Goal: Task Accomplishment & Management: Complete application form

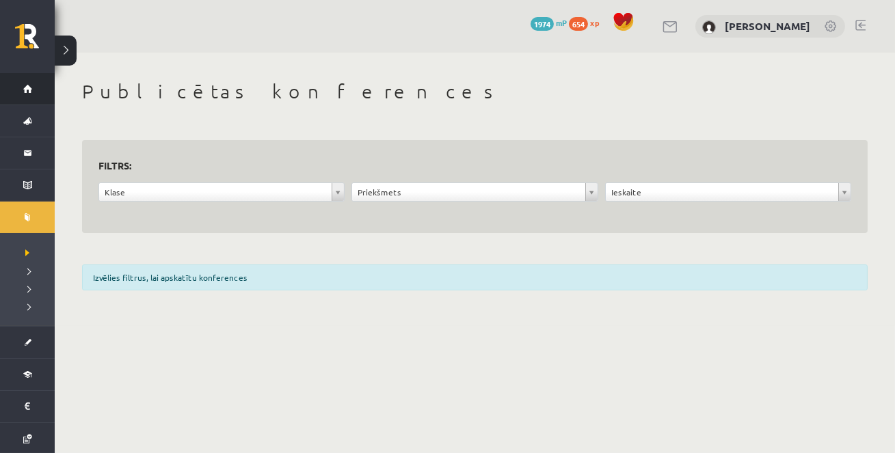
click at [24, 92] on link "Sākums" at bounding box center [27, 88] width 55 height 31
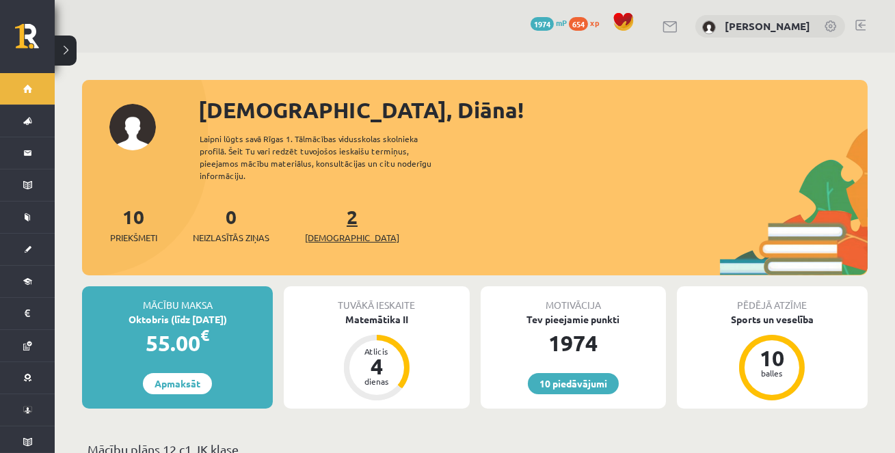
click at [329, 231] on span "[DEMOGRAPHIC_DATA]" at bounding box center [352, 238] width 94 height 14
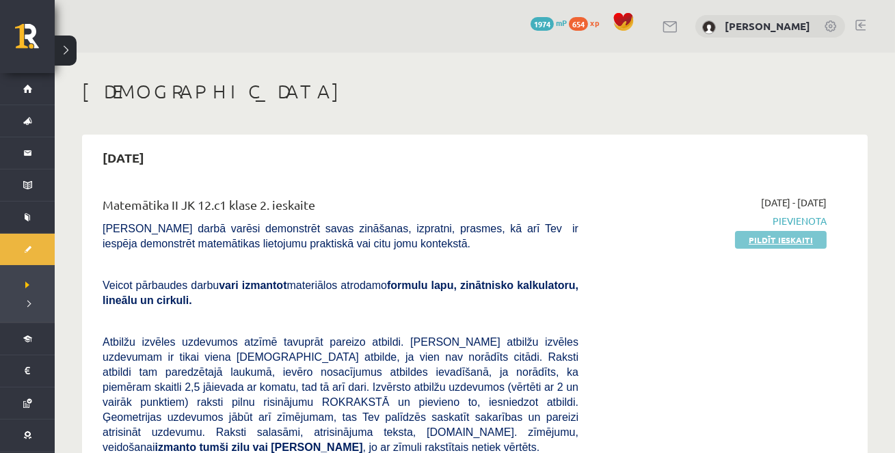
click at [752, 238] on link "Pildīt ieskaiti" at bounding box center [781, 240] width 92 height 18
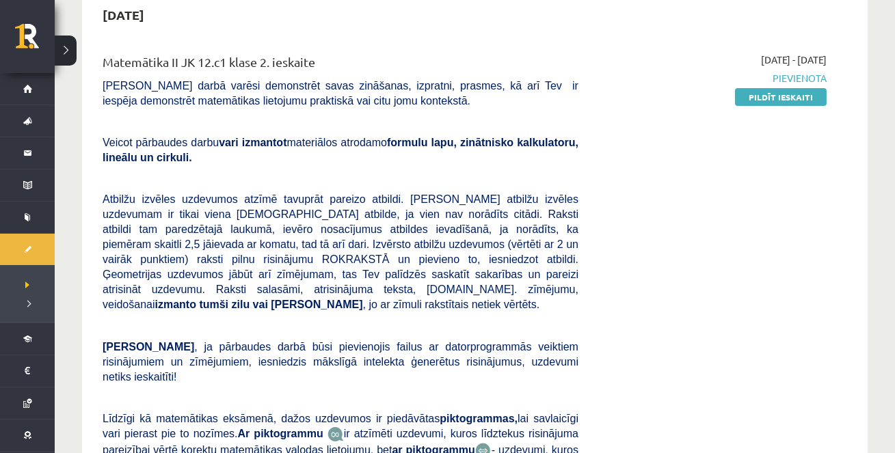
scroll to position [133, 0]
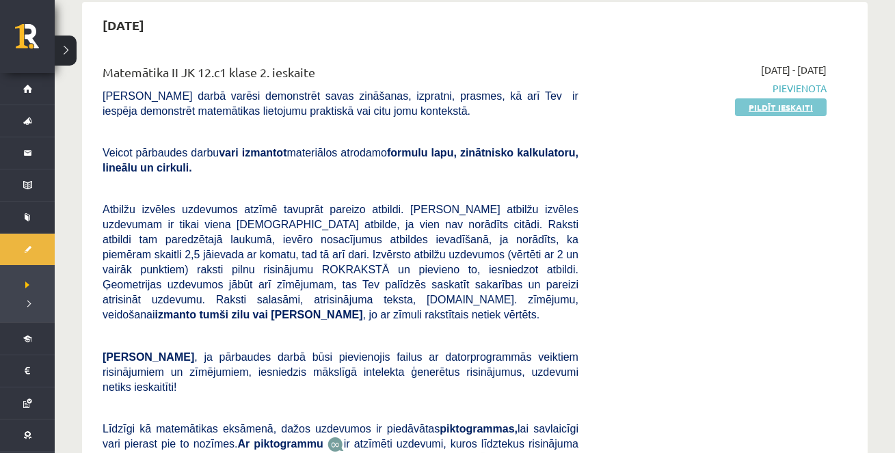
click at [775, 109] on link "Pildīt ieskaiti" at bounding box center [781, 107] width 92 height 18
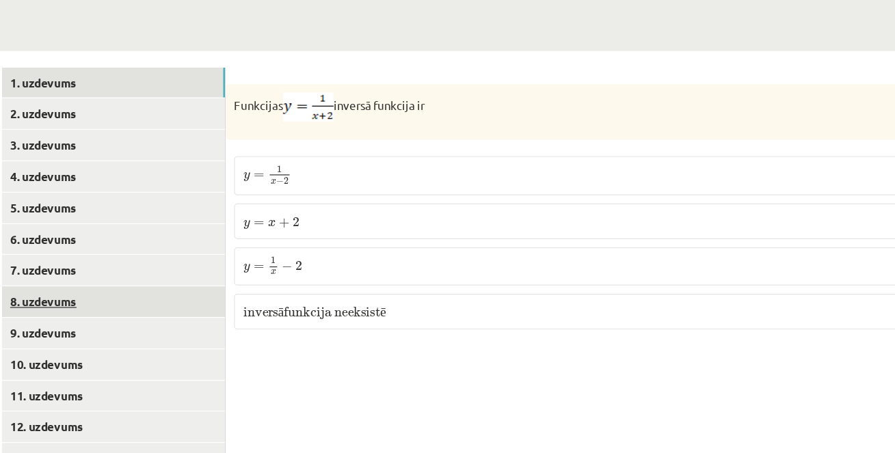
scroll to position [497, 0]
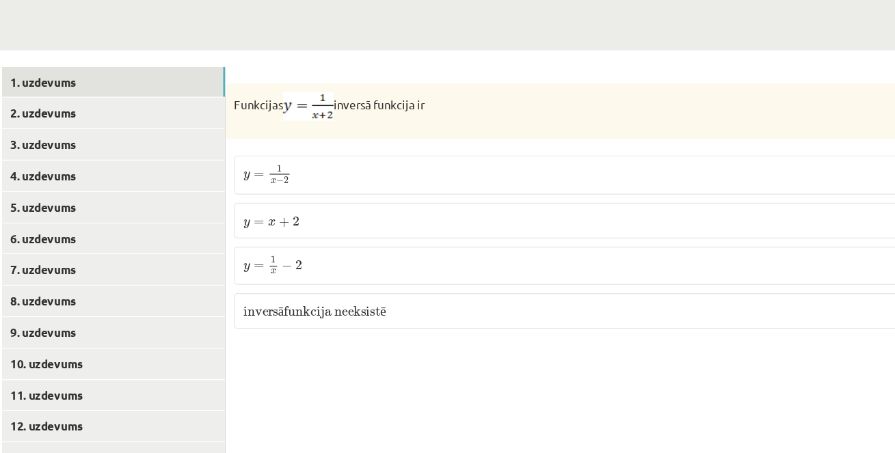
click at [606, 357] on div "1p Funkcijas inversā funkcija ir y = 1 x − 2 y = 1 x − 2 y = x + 2 y = x + 2 y …" at bounding box center [573, 310] width 587 height 441
click at [342, 269] on span "2" at bounding box center [340, 266] width 5 height 8
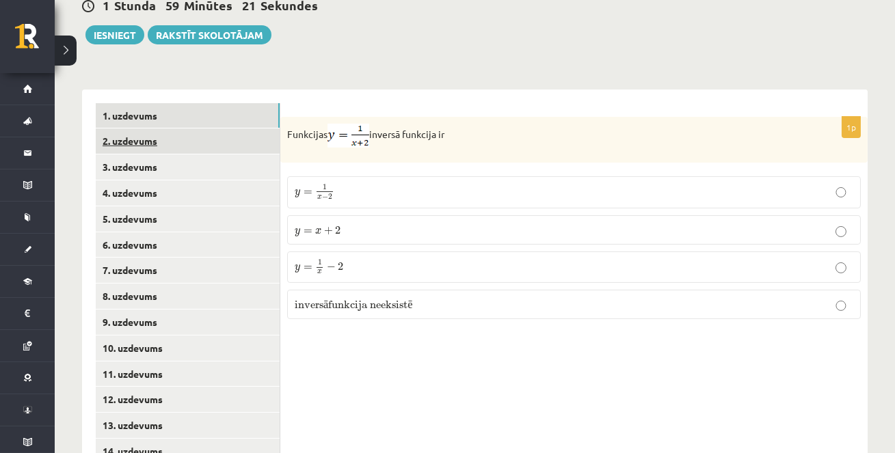
click at [136, 146] on link "2. uzdevums" at bounding box center [188, 140] width 184 height 25
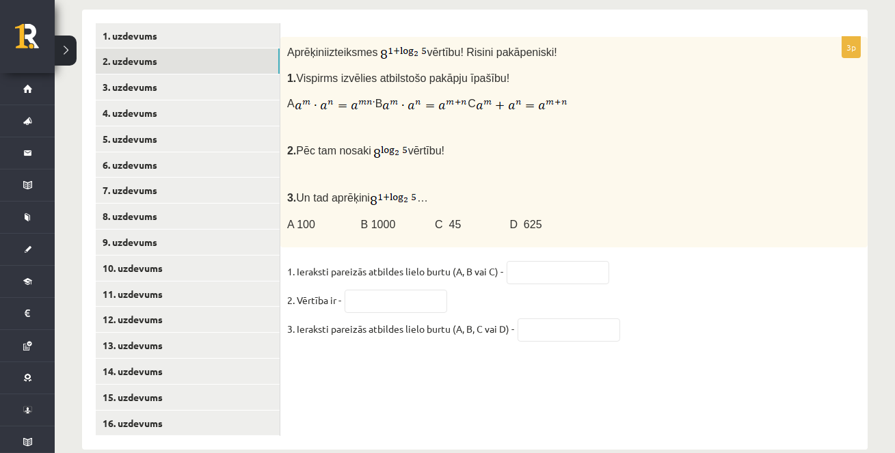
scroll to position [583, 0]
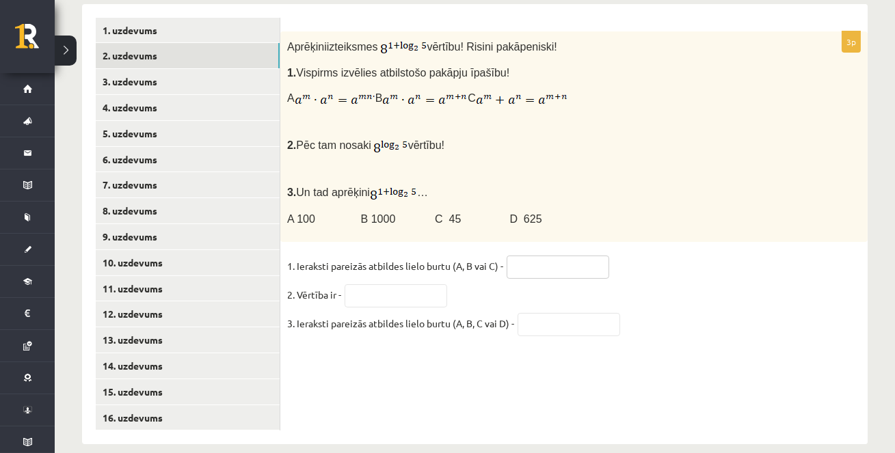
click at [571, 262] on input "text" at bounding box center [557, 267] width 103 height 23
type input "*"
click at [407, 290] on input "text" at bounding box center [395, 295] width 103 height 23
type input "*"
type input "***"
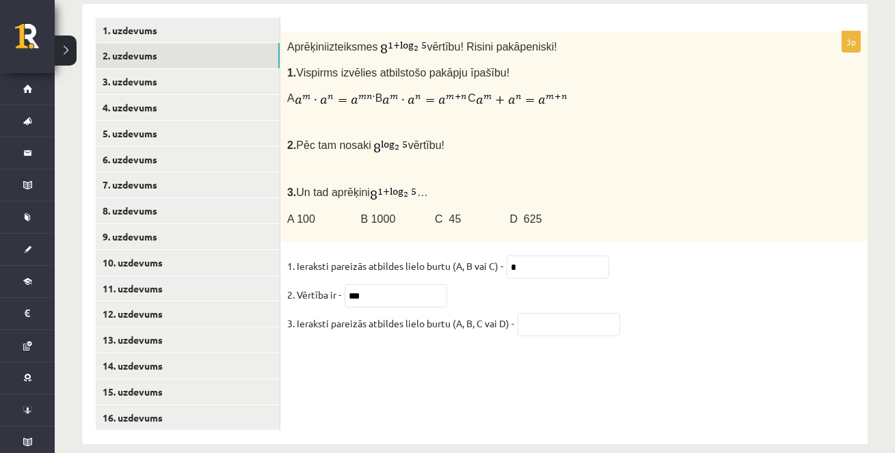
click at [785, 268] on fieldset "1. Ieraksti pareizās atbildes lielo burtu (A, B vai C) - * 2. Vērtība ir - *** …" at bounding box center [573, 299] width 573 height 86
click at [566, 325] on input "text" at bounding box center [568, 324] width 103 height 23
type input "*"
click at [193, 85] on link "3. uzdevums" at bounding box center [188, 81] width 184 height 25
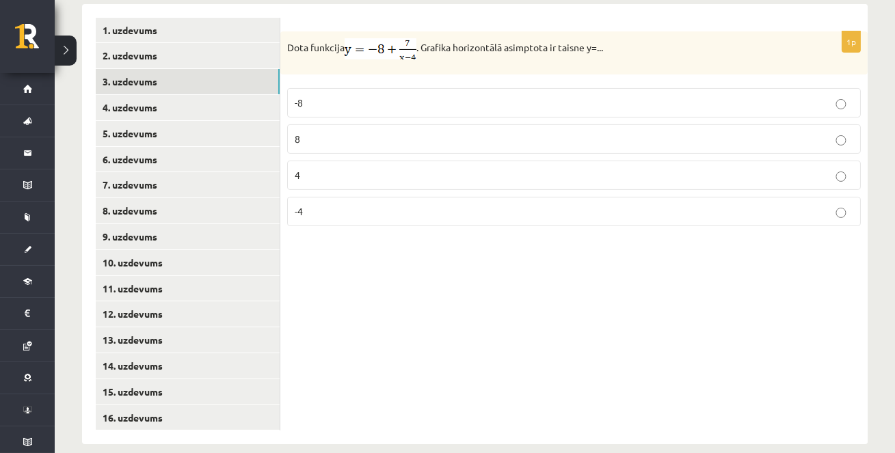
click at [390, 92] on label "-8" at bounding box center [573, 102] width 573 height 29
click at [192, 110] on link "4. uzdevums" at bounding box center [188, 107] width 184 height 25
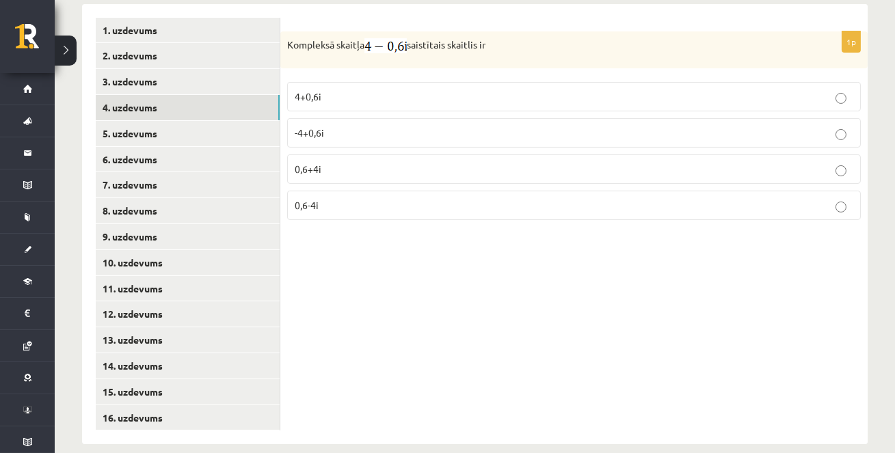
click at [372, 94] on p "4+0,6i" at bounding box center [574, 97] width 558 height 14
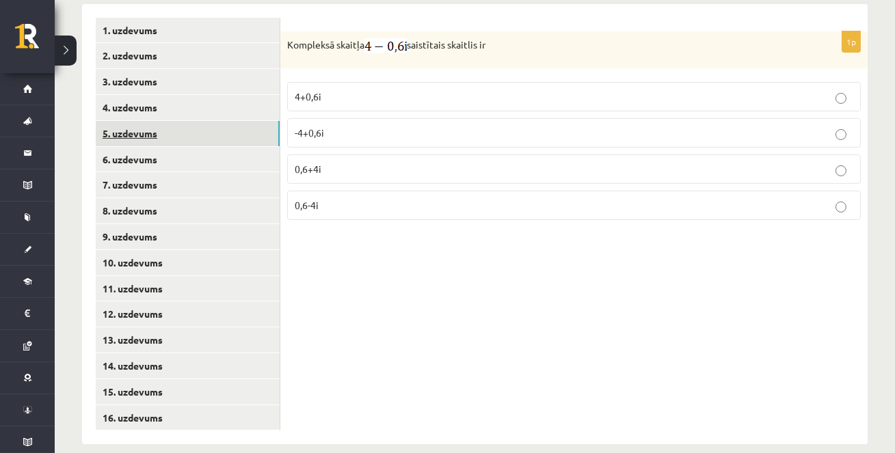
click at [226, 136] on link "5. uzdevums" at bounding box center [188, 133] width 184 height 25
click at [353, 94] on p "0,8-5i" at bounding box center [574, 97] width 558 height 14
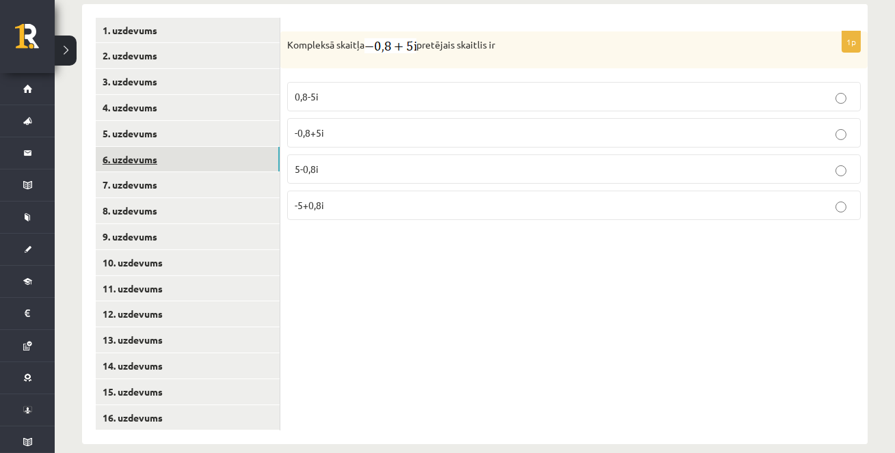
click at [217, 159] on link "6. uzdevums" at bounding box center [188, 159] width 184 height 25
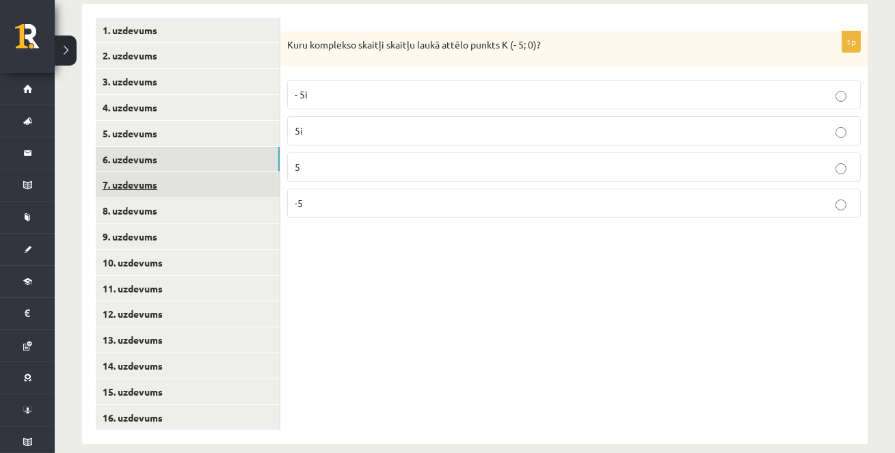
click at [144, 180] on link "7. uzdevums" at bounding box center [188, 184] width 184 height 25
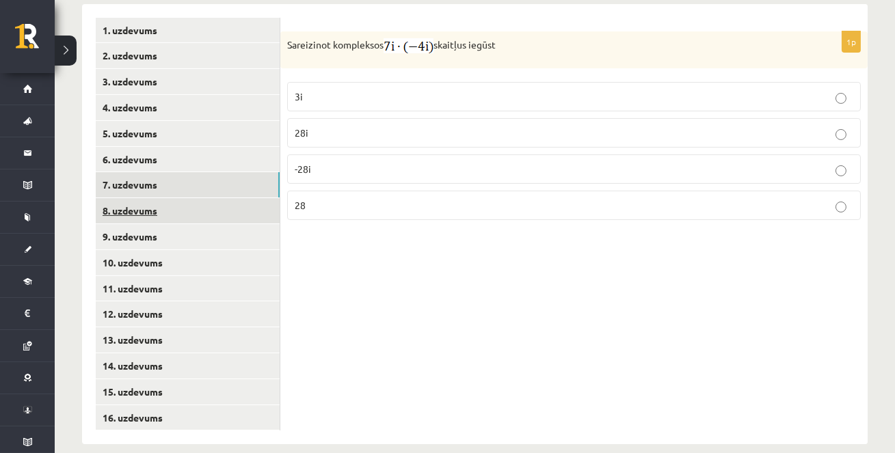
click at [141, 213] on link "8. uzdevums" at bounding box center [188, 210] width 184 height 25
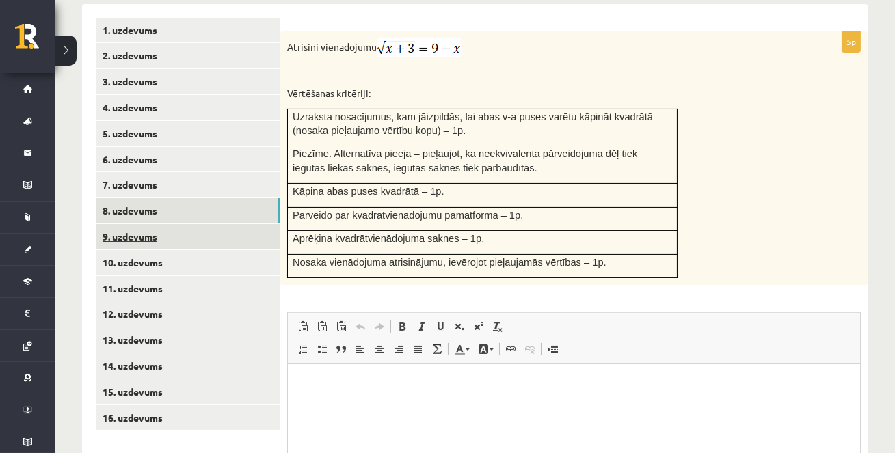
scroll to position [0, 0]
click at [139, 231] on link "9. uzdevums" at bounding box center [188, 236] width 184 height 25
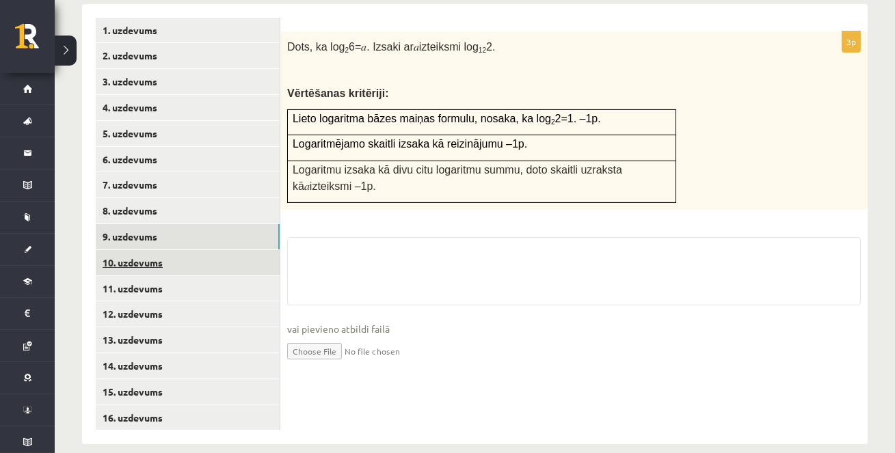
click at [133, 267] on link "10. uzdevums" at bounding box center [188, 262] width 184 height 25
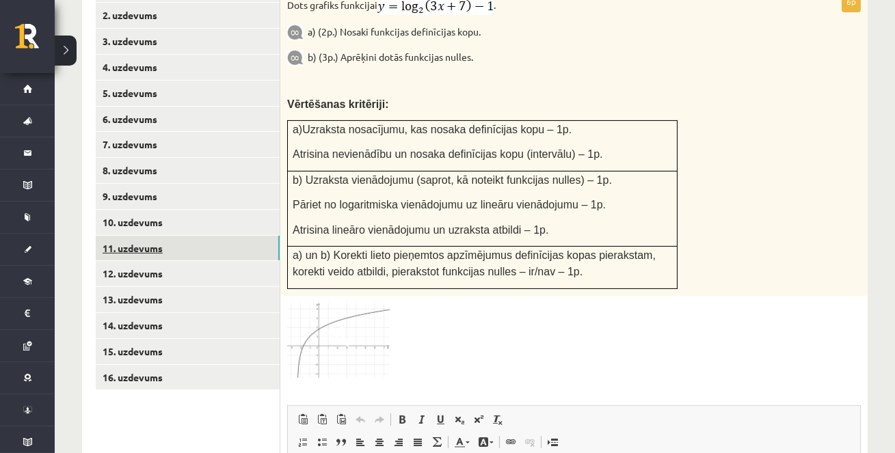
click at [136, 252] on link "11. uzdevums" at bounding box center [188, 248] width 184 height 25
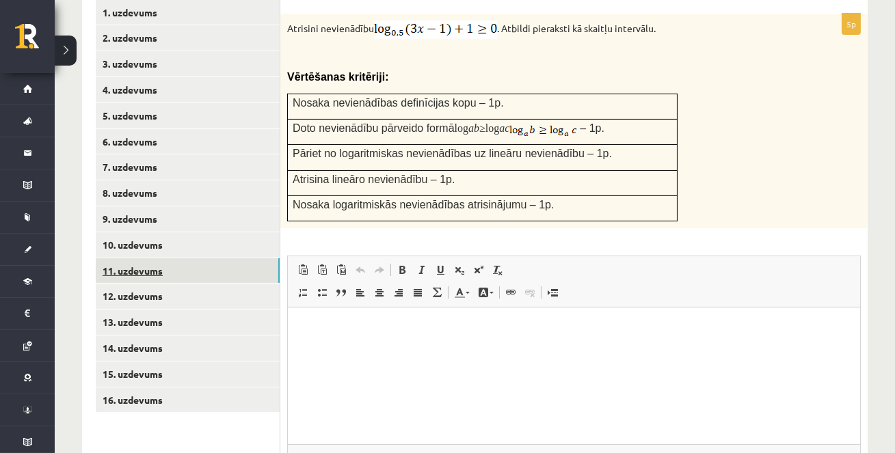
scroll to position [623, 0]
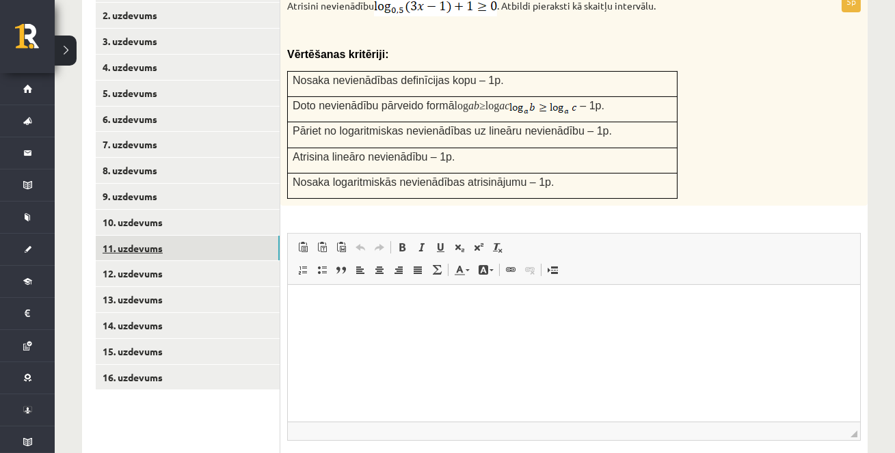
click at [134, 276] on ul "1. uzdevums 2. uzdevums 3. uzdevums 4. uzdevums 5. uzdevums 6. uzdevums 7. uzde…" at bounding box center [188, 247] width 185 height 541
click at [133, 288] on link "13. uzdevums" at bounding box center [188, 299] width 184 height 25
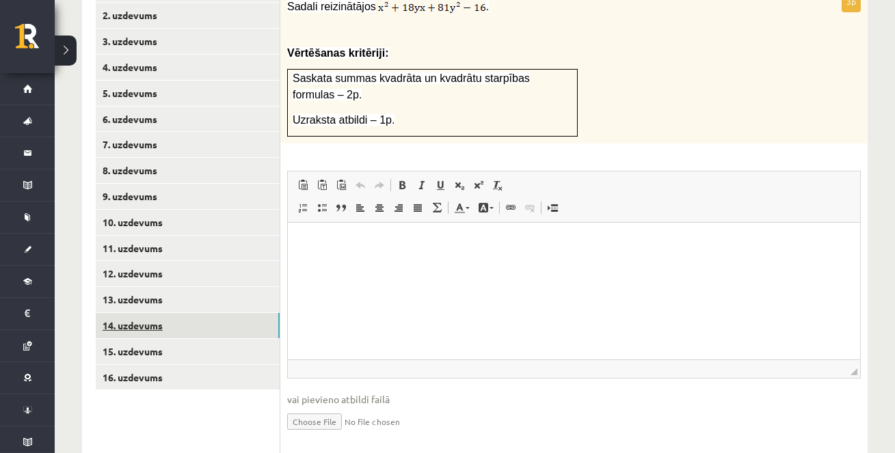
click at [129, 323] on link "14. uzdevums" at bounding box center [188, 325] width 184 height 25
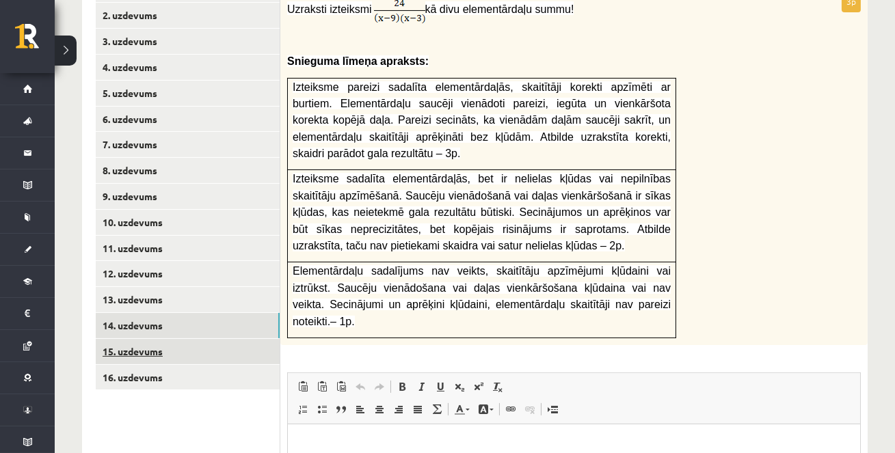
click at [128, 343] on link "15. uzdevums" at bounding box center [188, 351] width 184 height 25
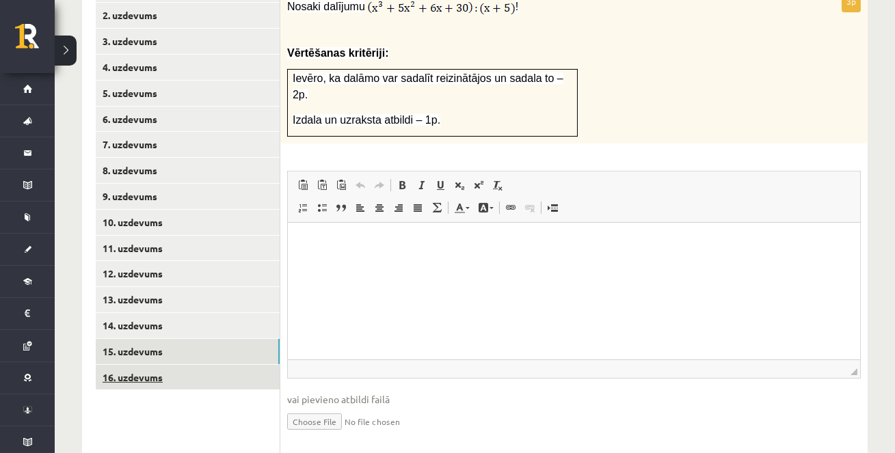
click at [126, 377] on link "16. uzdevums" at bounding box center [188, 377] width 184 height 25
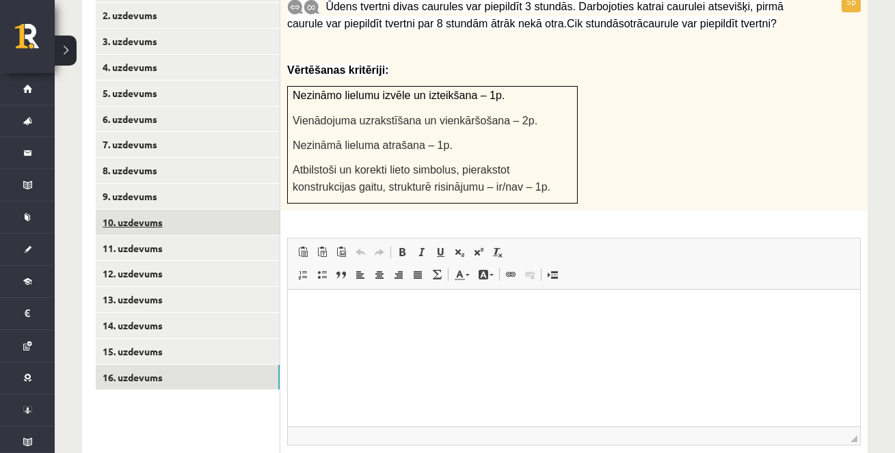
click at [127, 219] on link "10. uzdevums" at bounding box center [188, 222] width 184 height 25
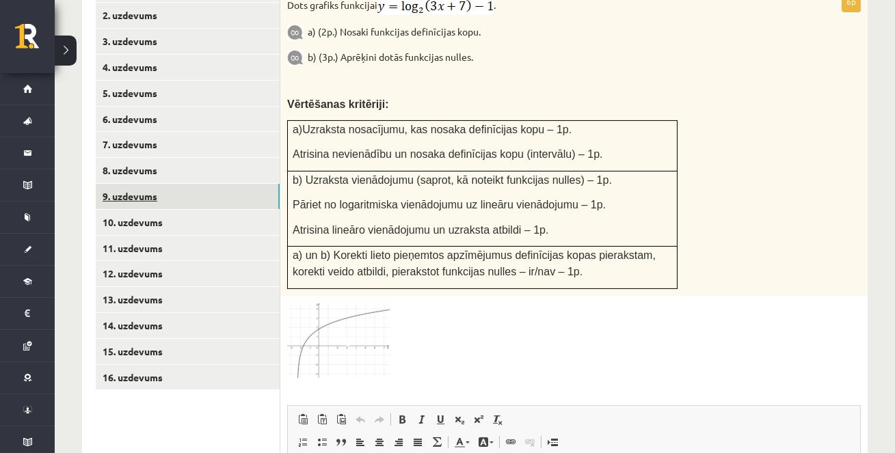
click at [130, 189] on link "9. uzdevums" at bounding box center [188, 196] width 184 height 25
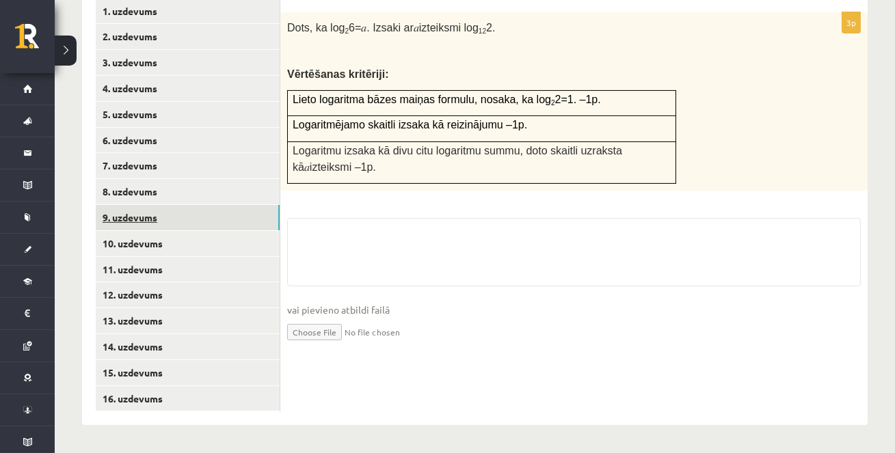
scroll to position [601, 0]
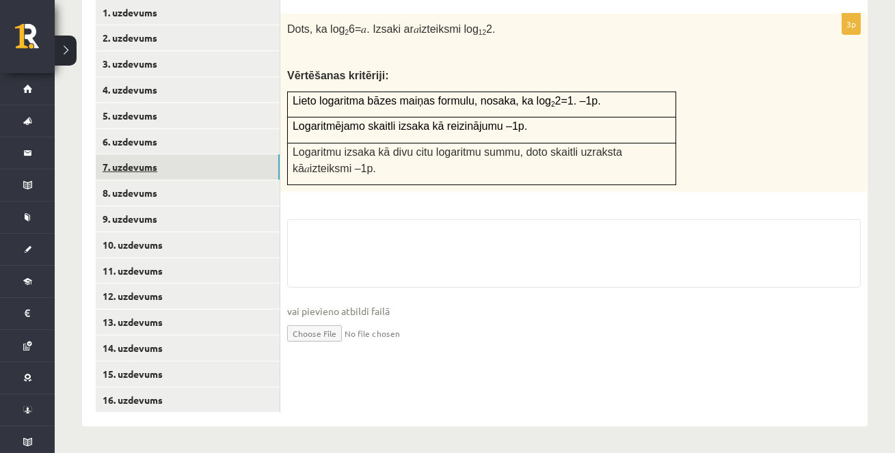
click at [131, 167] on link "7. uzdevums" at bounding box center [188, 166] width 184 height 25
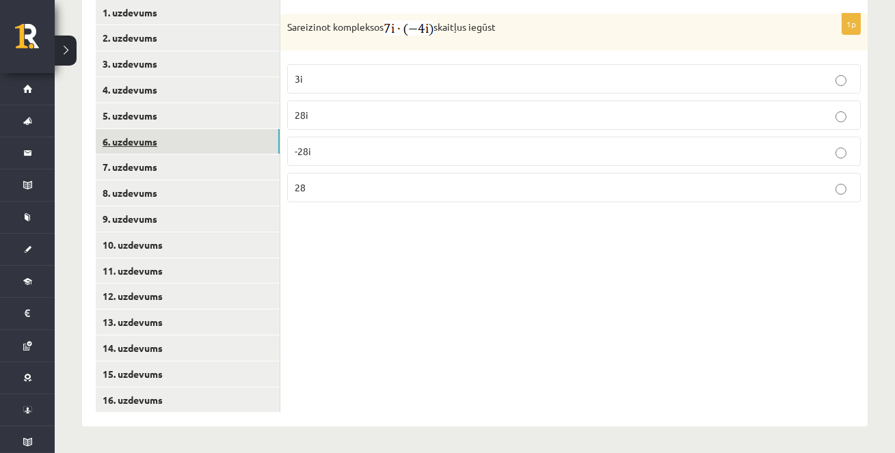
click at [133, 144] on link "6. uzdevums" at bounding box center [188, 141] width 184 height 25
click at [321, 175] on label "-5" at bounding box center [573, 185] width 573 height 29
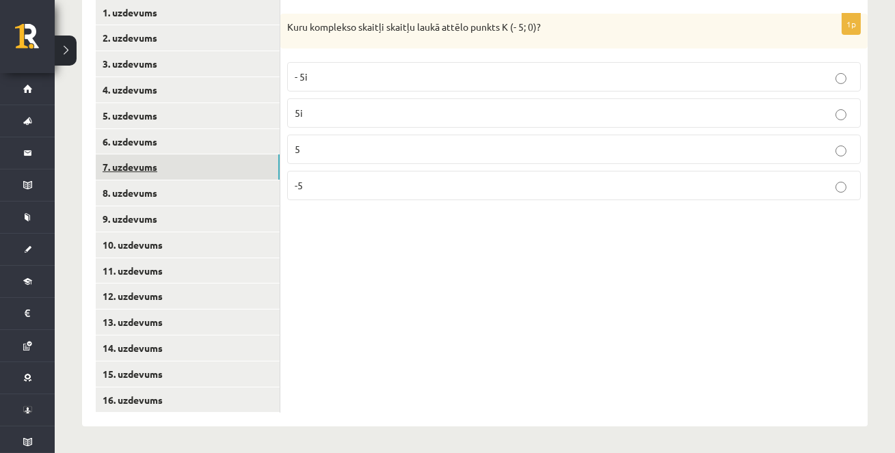
click at [167, 163] on link "7. uzdevums" at bounding box center [188, 166] width 184 height 25
click at [377, 188] on p "28" at bounding box center [574, 187] width 558 height 14
click at [156, 189] on link "8. uzdevums" at bounding box center [188, 192] width 184 height 25
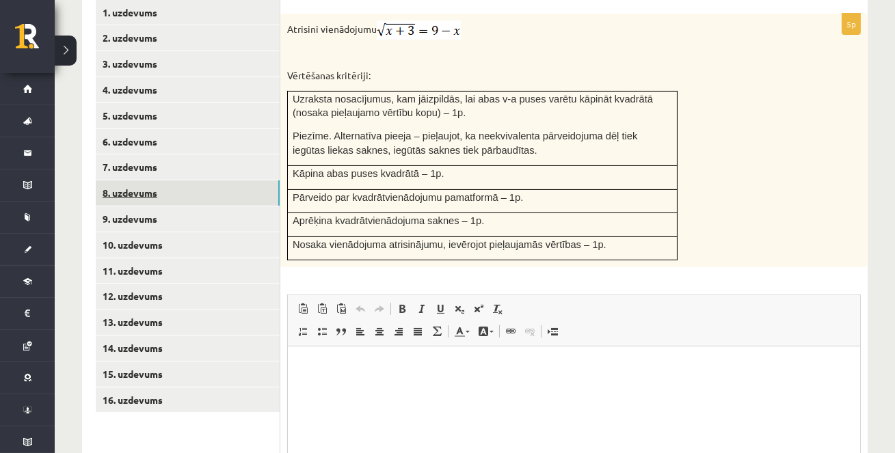
scroll to position [0, 0]
click at [156, 189] on link "8. uzdevums" at bounding box center [188, 192] width 184 height 25
click at [868, 334] on div "Matemātika II JK 12.c1 klase 2. ieskaite , [PERSON_NAME] (12.c1 JK klase) [PERS…" at bounding box center [475, 36] width 840 height 1168
click at [237, 225] on link "9. uzdevums" at bounding box center [188, 218] width 184 height 25
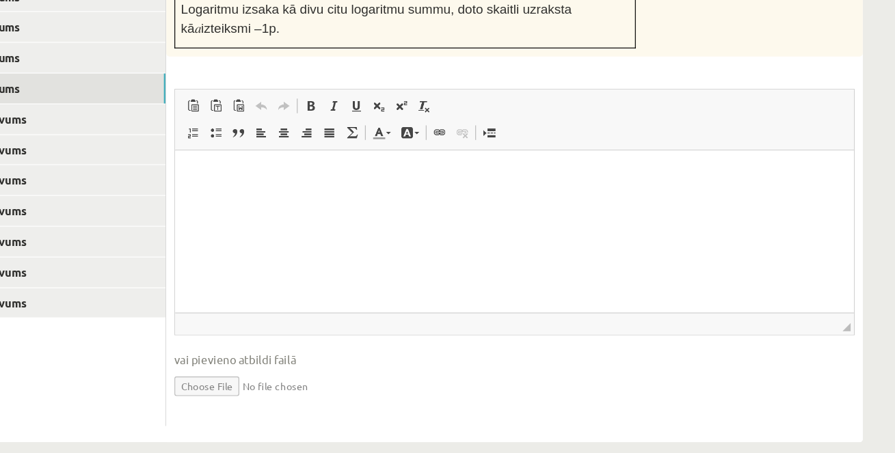
scroll to position [682, 0]
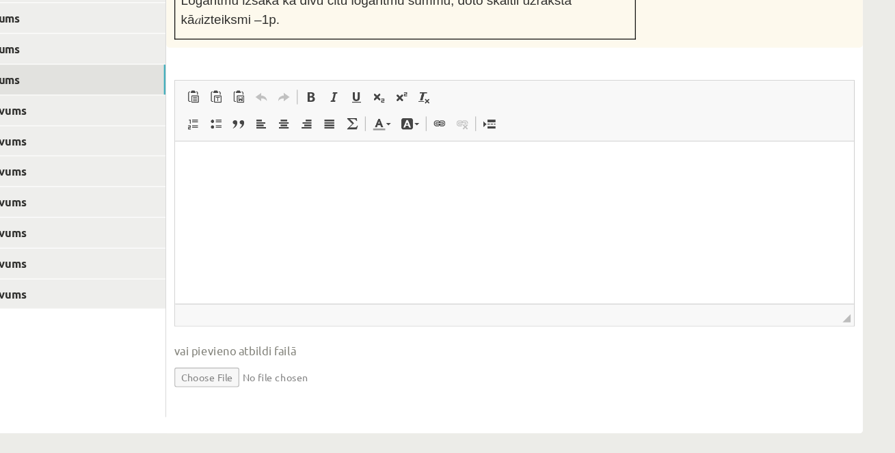
click at [305, 386] on input "file" at bounding box center [573, 388] width 573 height 28
type input "**********"
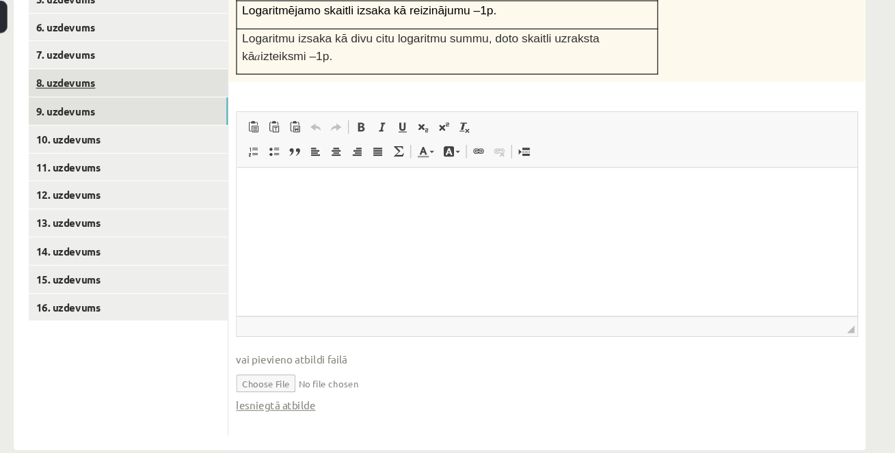
click at [224, 115] on link "8. uzdevums" at bounding box center [188, 111] width 184 height 25
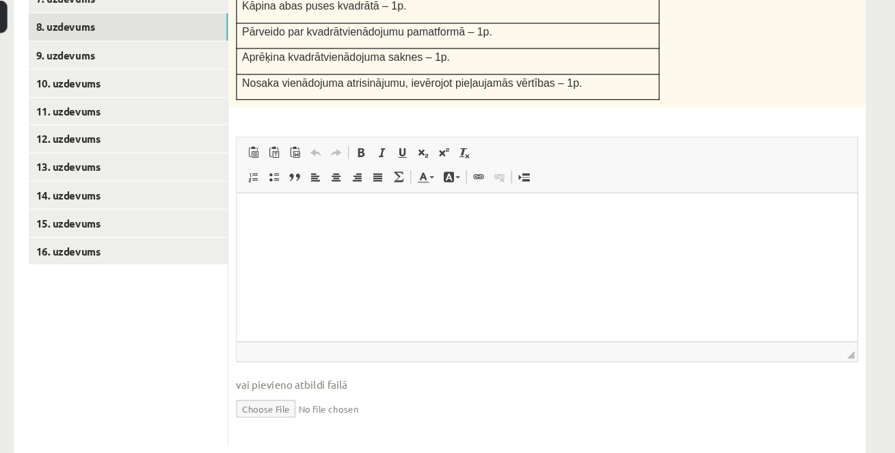
scroll to position [766, 0]
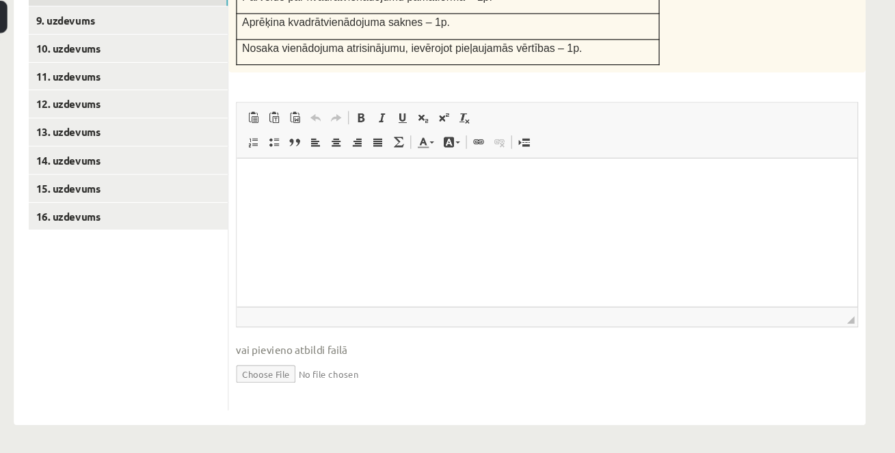
click at [326, 377] on input "file" at bounding box center [573, 379] width 573 height 28
type input "**********"
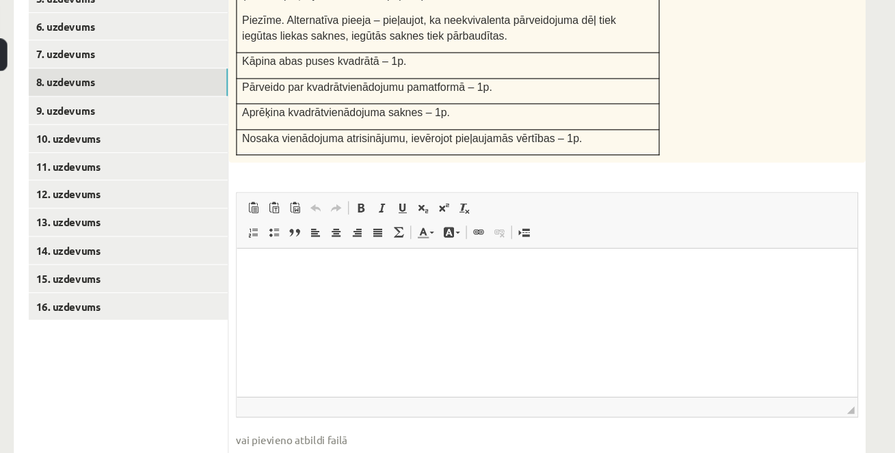
scroll to position [706, 0]
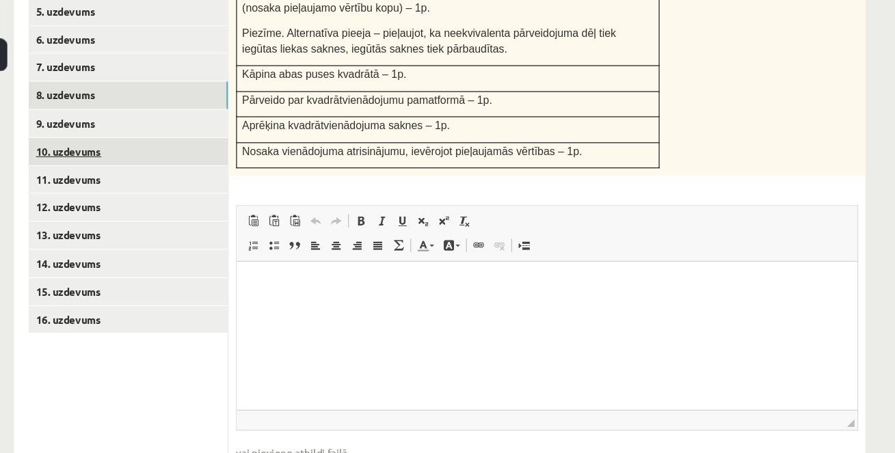
click at [169, 146] on link "10. uzdevums" at bounding box center [188, 139] width 184 height 25
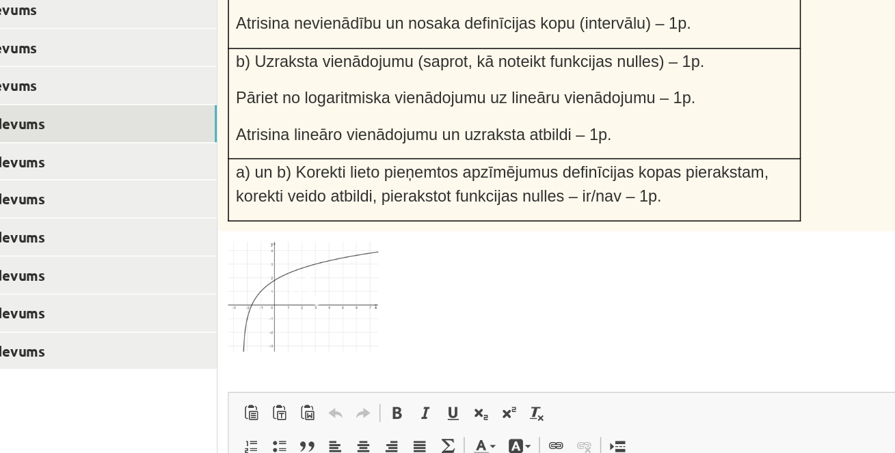
scroll to position [632, 0]
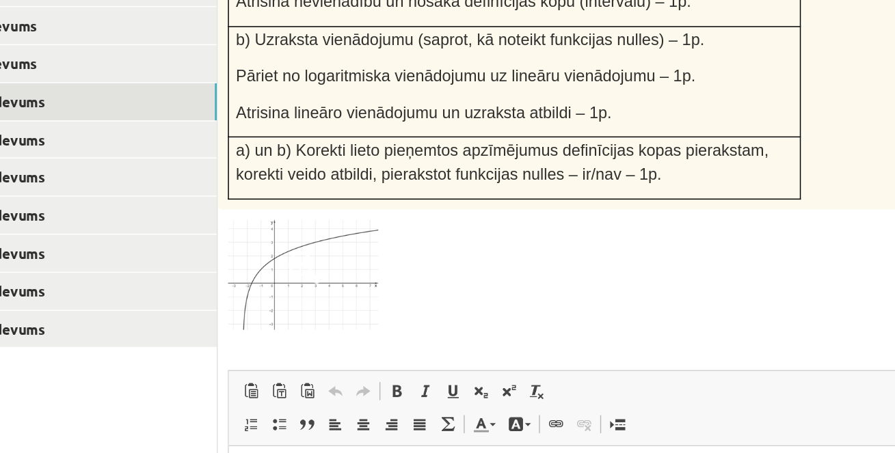
click at [379, 337] on img at bounding box center [338, 331] width 103 height 75
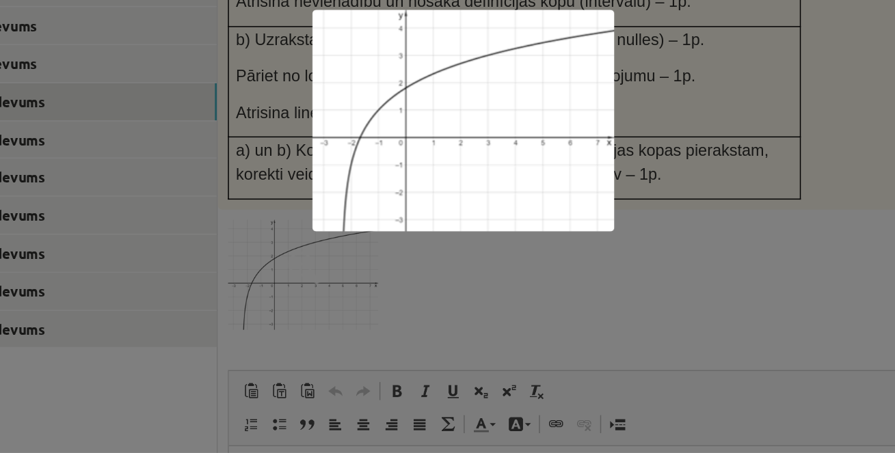
click at [592, 308] on div at bounding box center [447, 226] width 895 height 453
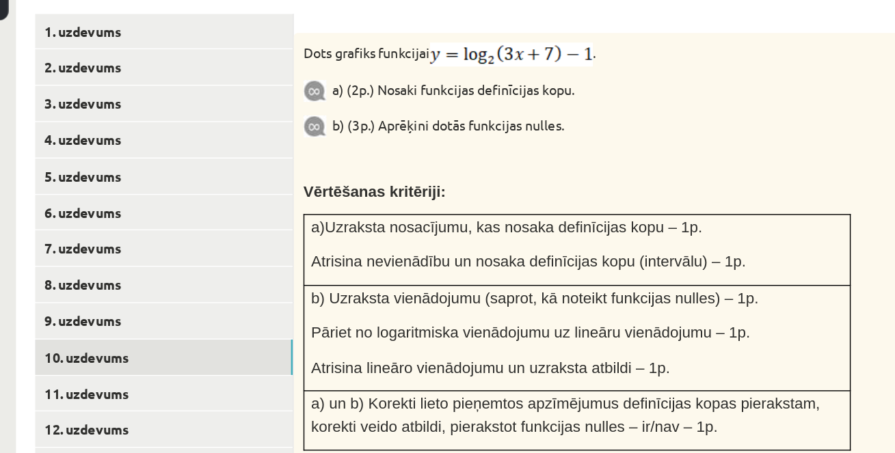
scroll to position [540, 0]
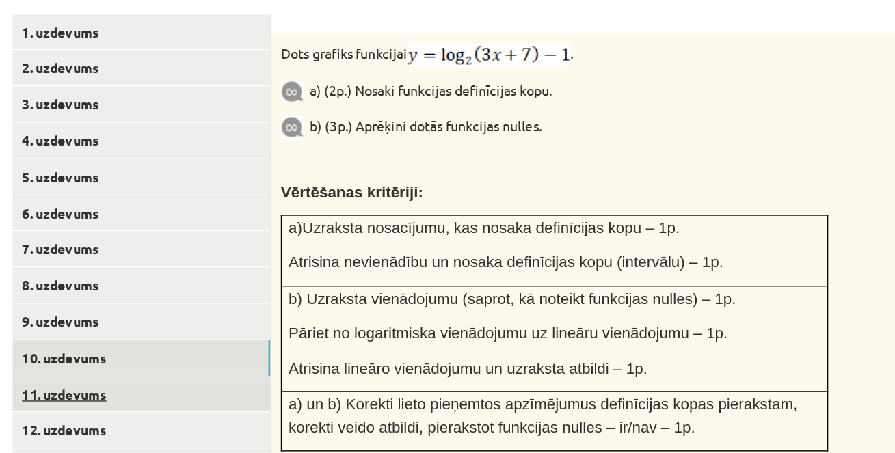
click at [234, 330] on link "11. uzdevums" at bounding box center [188, 331] width 184 height 25
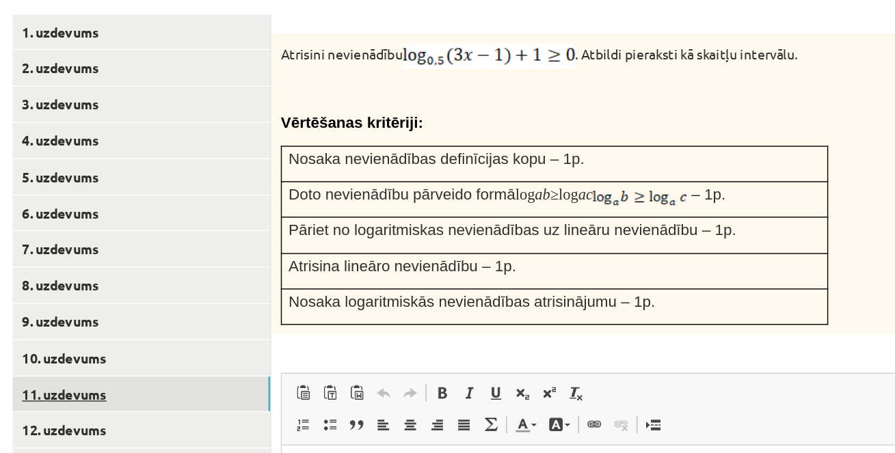
scroll to position [0, 0]
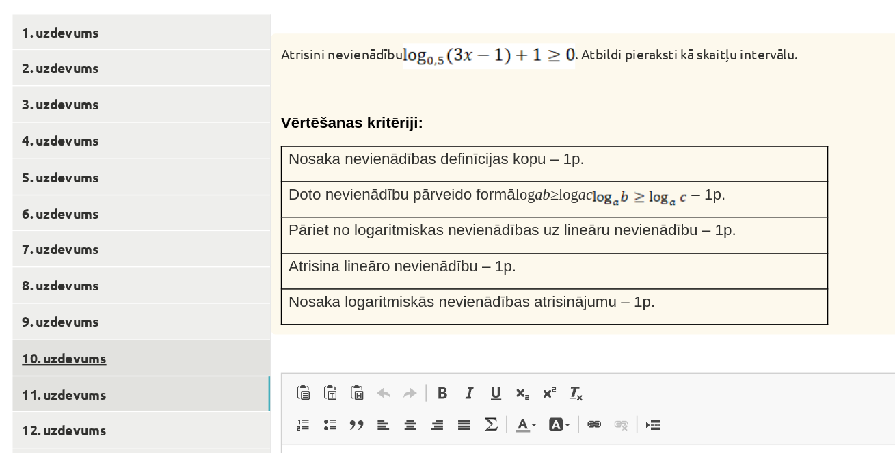
click at [226, 306] on link "10. uzdevums" at bounding box center [188, 305] width 184 height 25
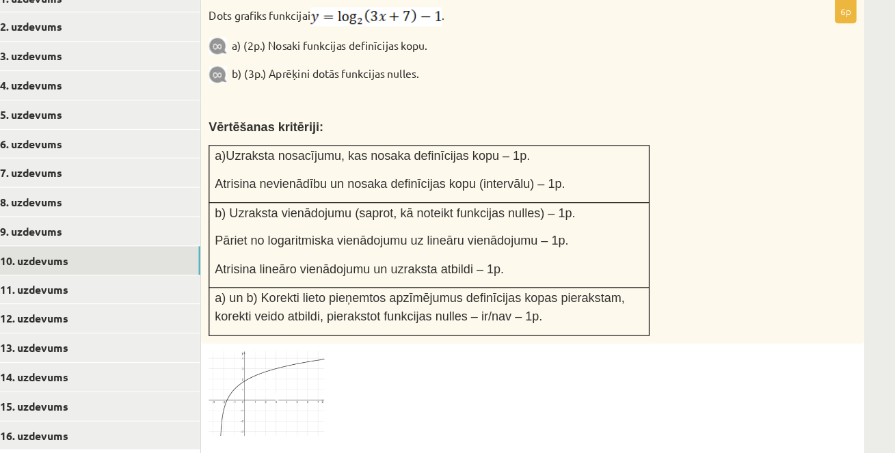
scroll to position [565, 0]
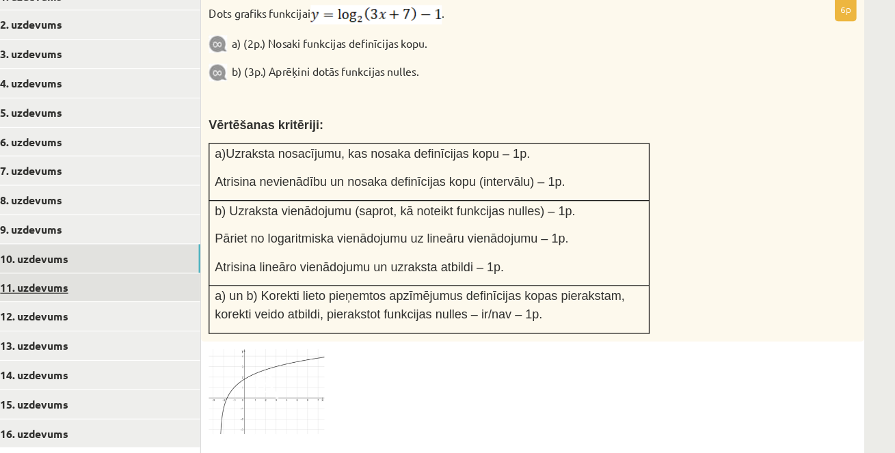
click at [195, 308] on link "11. uzdevums" at bounding box center [188, 306] width 184 height 25
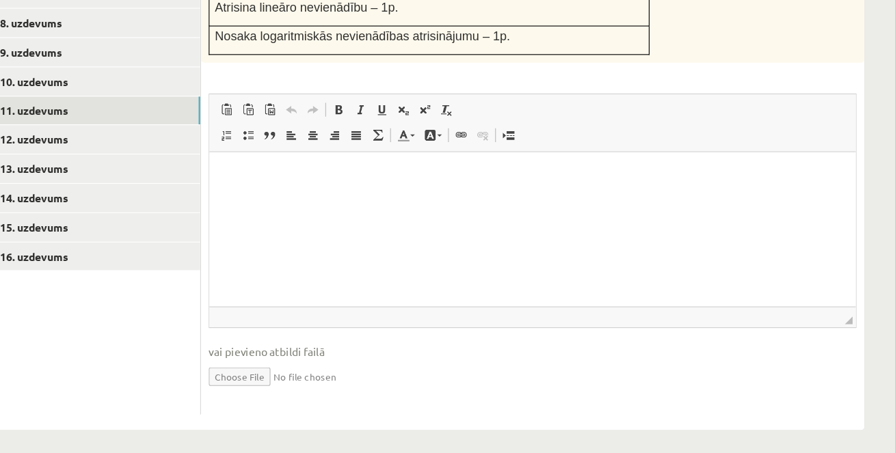
scroll to position [722, 0]
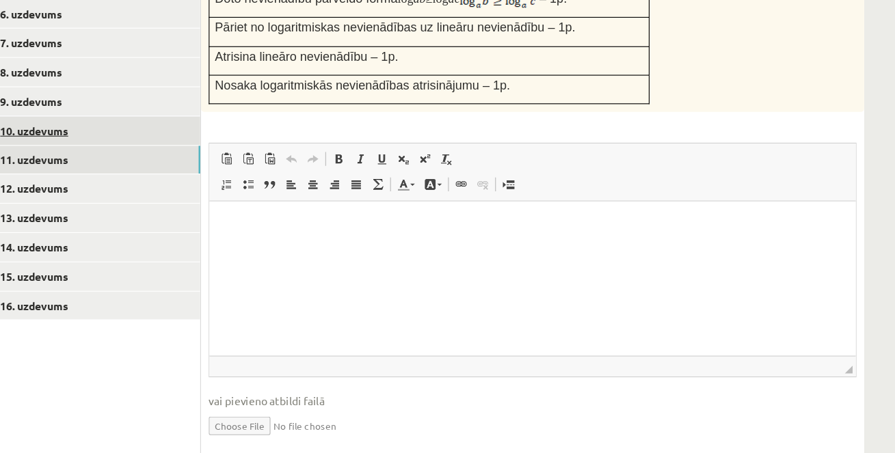
click at [217, 127] on link "10. uzdevums" at bounding box center [188, 123] width 184 height 25
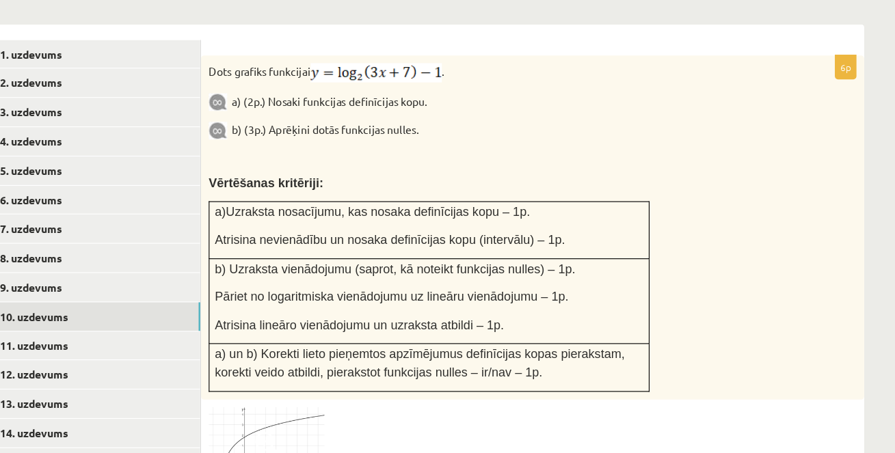
scroll to position [890, 0]
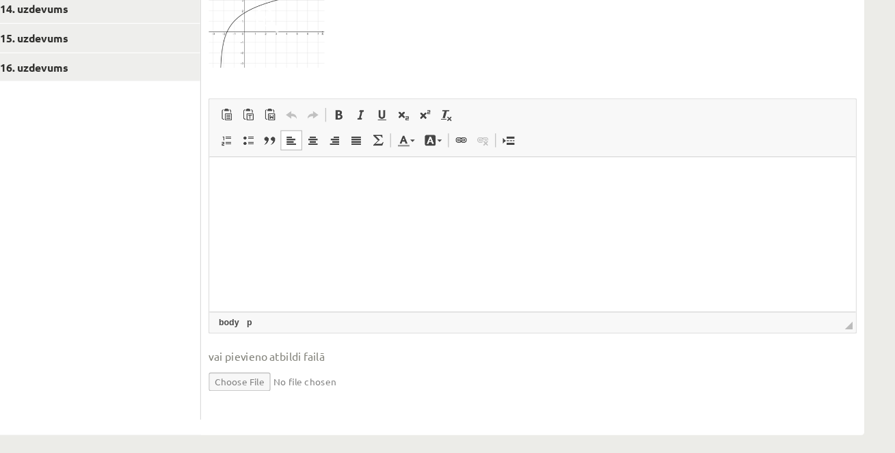
click at [323, 377] on input "file" at bounding box center [573, 388] width 573 height 28
type input "**********"
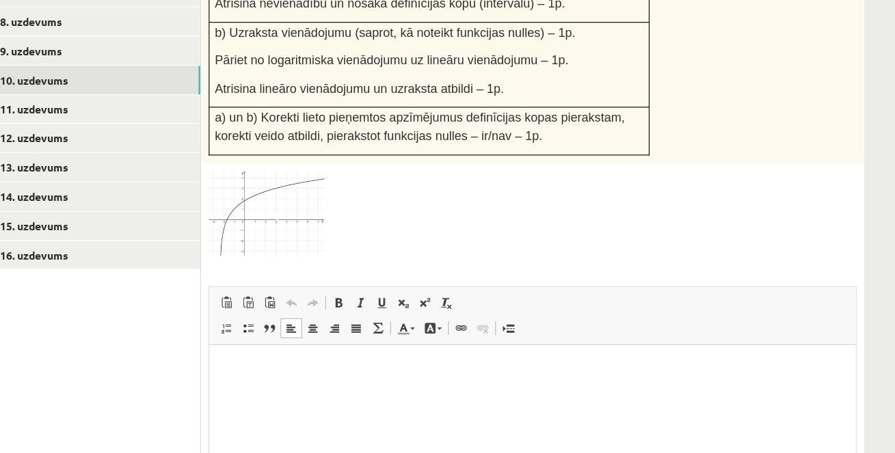
scroll to position [684, 0]
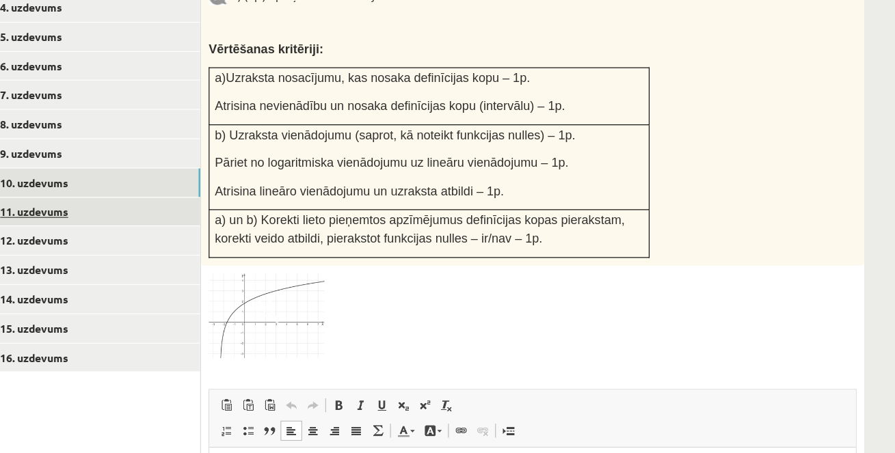
click at [216, 179] on link "11. uzdevums" at bounding box center [188, 187] width 184 height 25
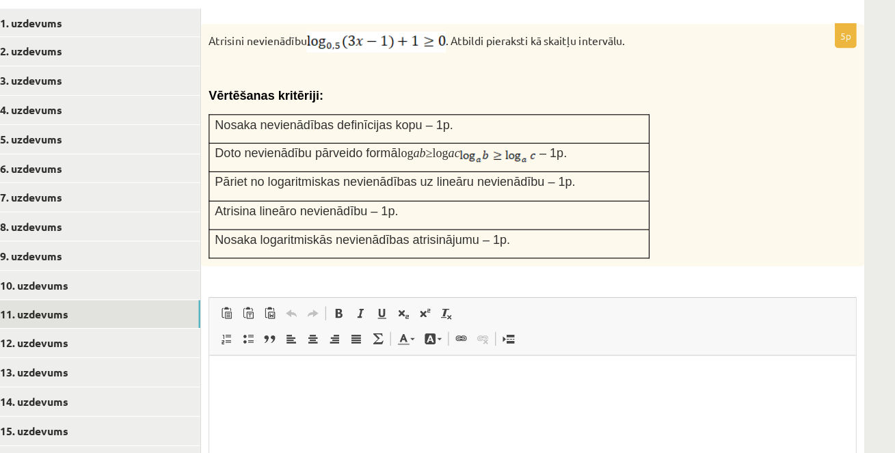
scroll to position [575, 0]
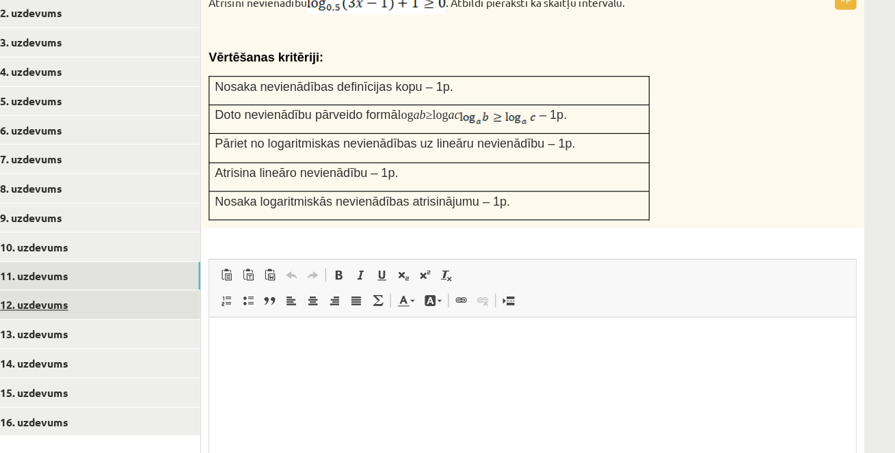
click at [234, 314] on link "12. uzdevums" at bounding box center [188, 321] width 184 height 25
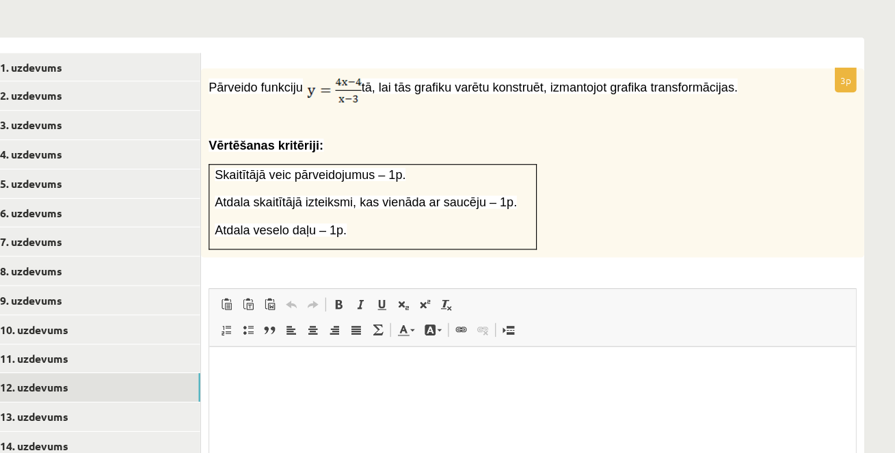
scroll to position [0, 0]
click at [168, 326] on link "11. uzdevums" at bounding box center [188, 317] width 184 height 25
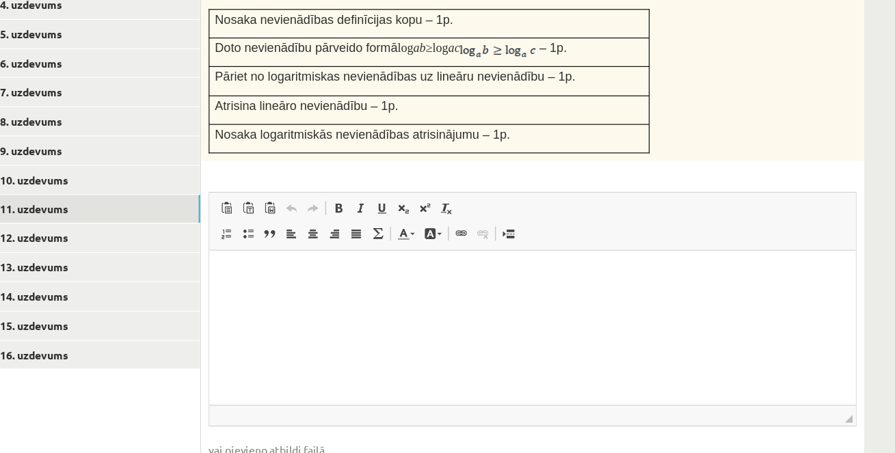
scroll to position [722, 0]
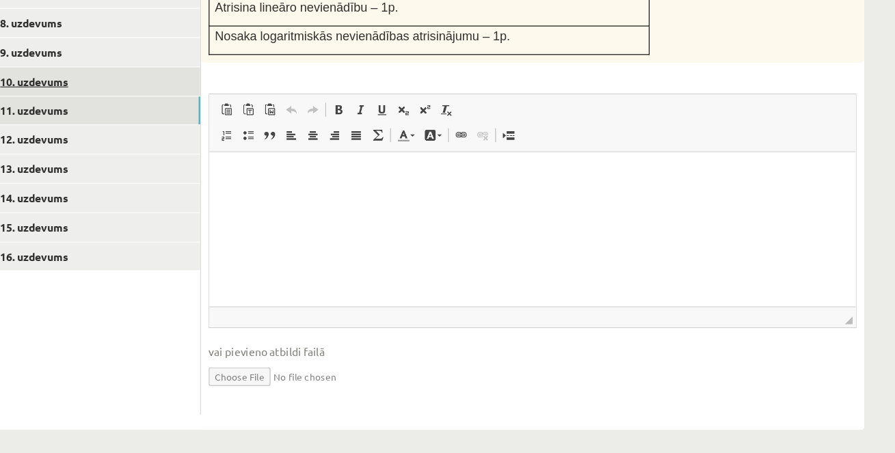
click at [182, 124] on link "10. uzdevums" at bounding box center [188, 123] width 184 height 25
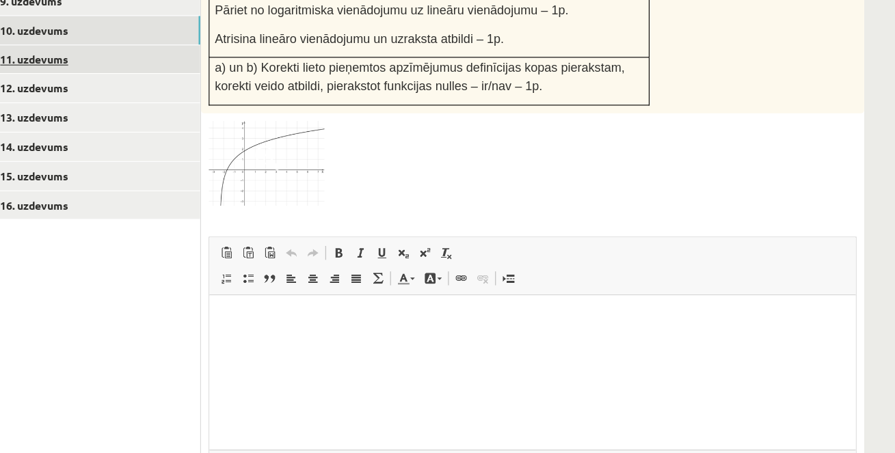
scroll to position [0, 0]
click at [159, 98] on link "11. uzdevums" at bounding box center [188, 104] width 184 height 25
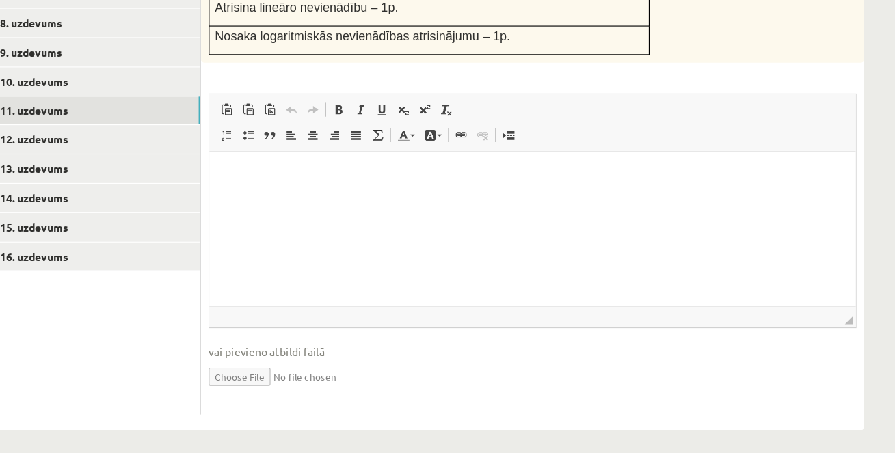
click at [322, 380] on input "file" at bounding box center [573, 384] width 573 height 28
click at [322, 387] on input "file" at bounding box center [573, 384] width 573 height 28
type input "**********"
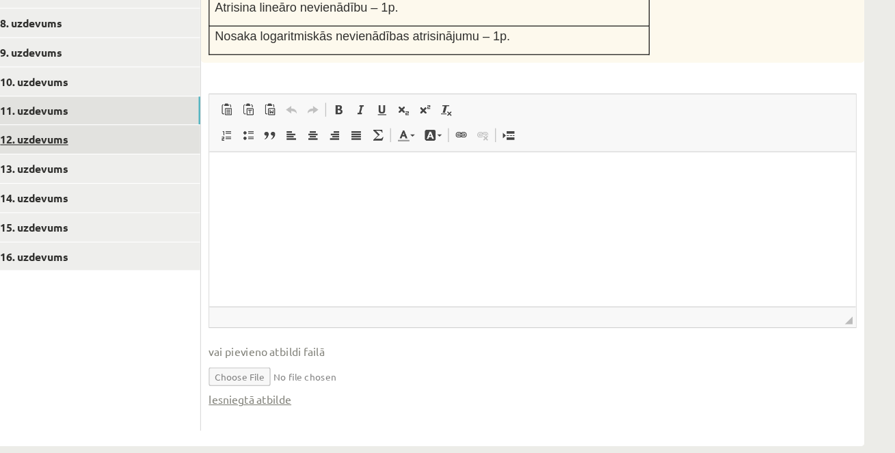
click at [209, 174] on link "12. uzdevums" at bounding box center [188, 175] width 184 height 25
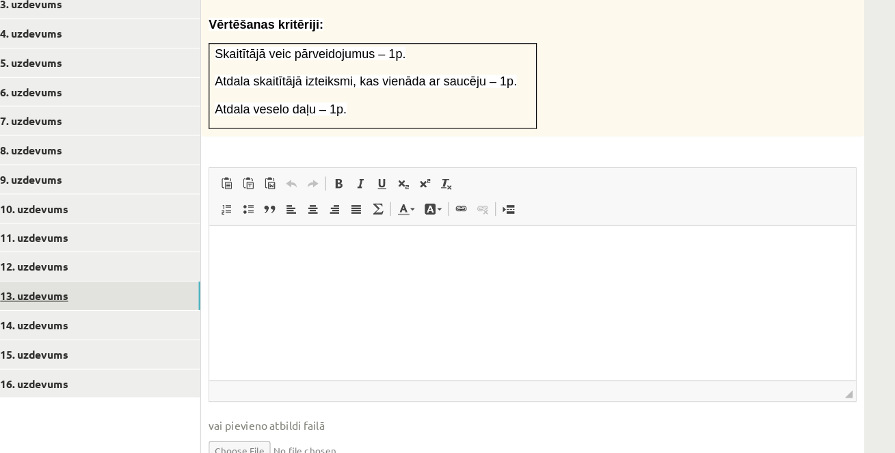
click at [178, 324] on link "13. uzdevums" at bounding box center [188, 313] width 184 height 25
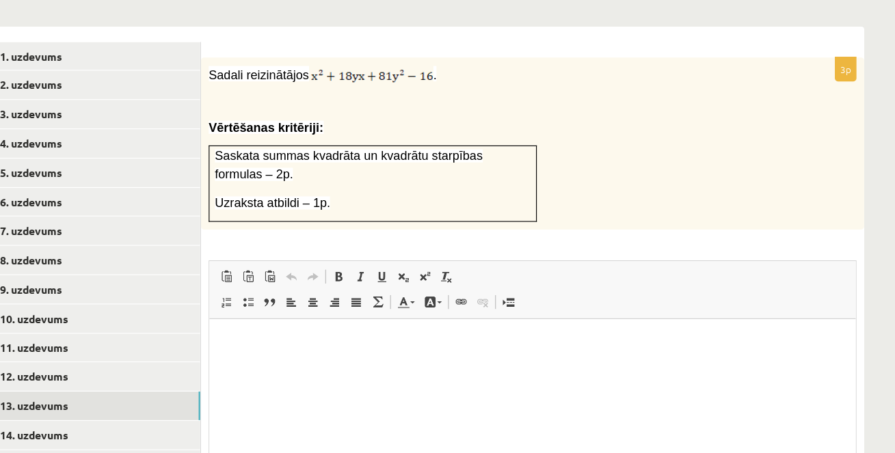
scroll to position [660, 0]
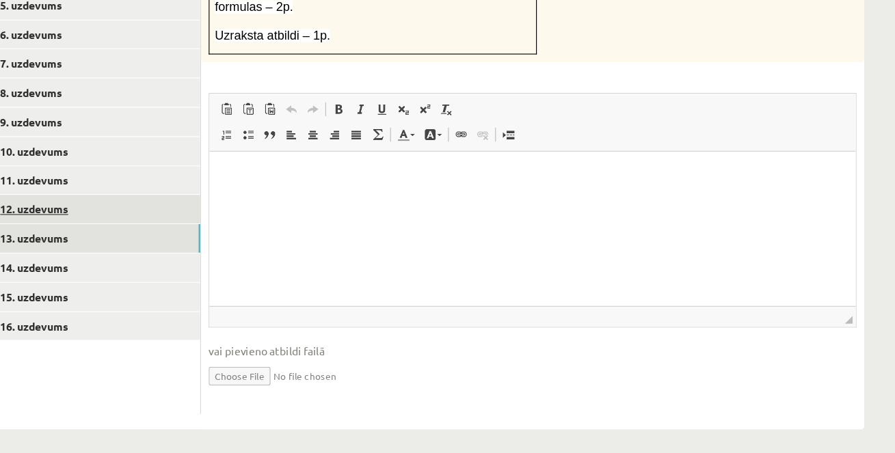
click at [190, 230] on link "12. uzdevums" at bounding box center [188, 236] width 184 height 25
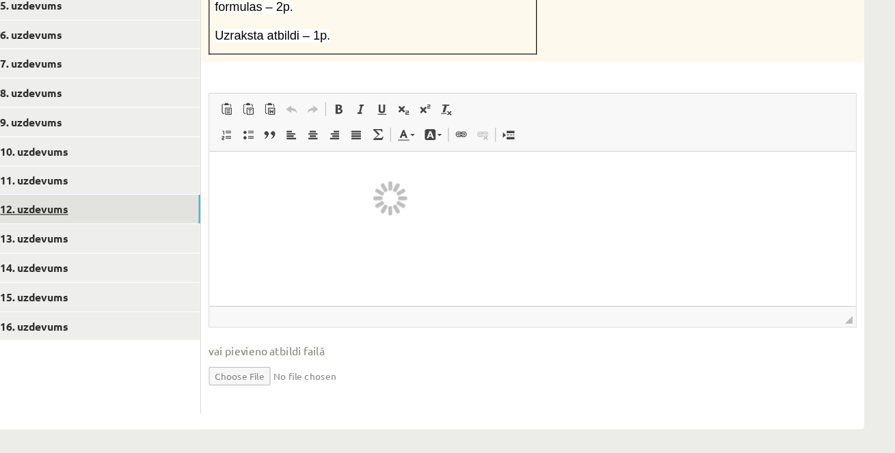
scroll to position [601, 0]
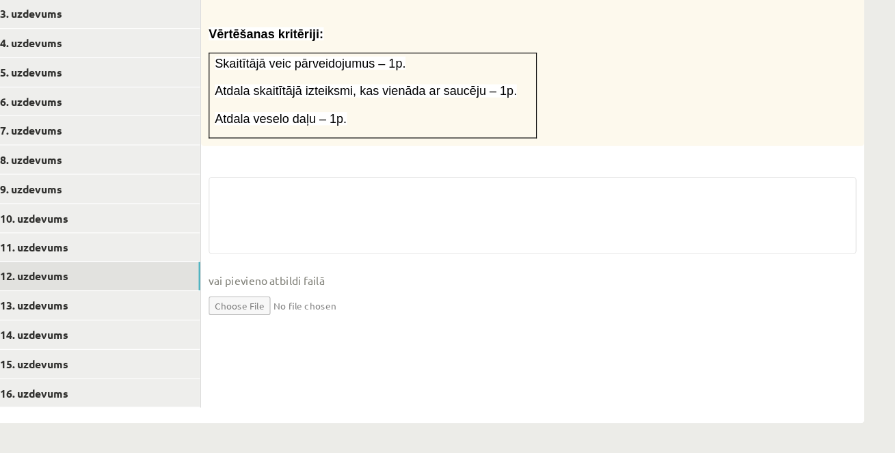
click at [324, 315] on input "file" at bounding box center [573, 322] width 573 height 28
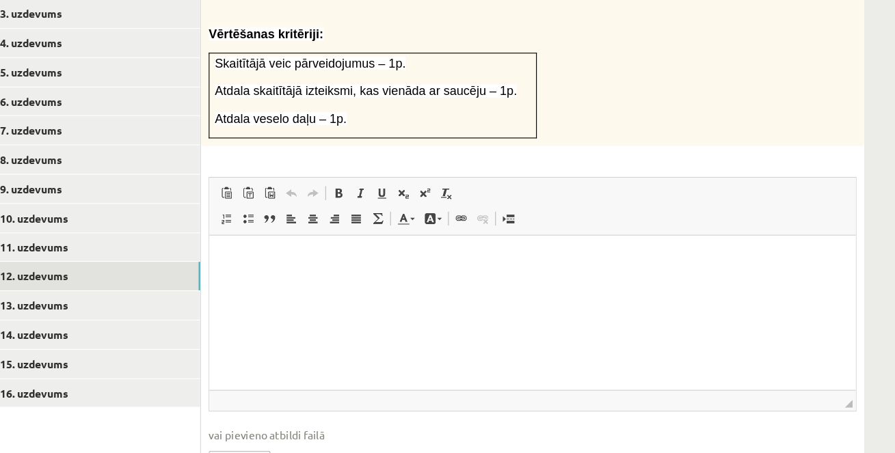
scroll to position [0, 0]
type input "**********"
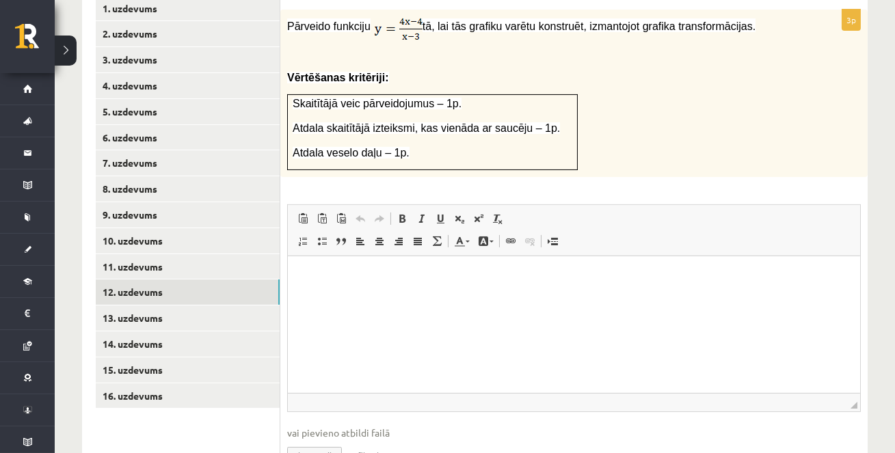
scroll to position [669, 0]
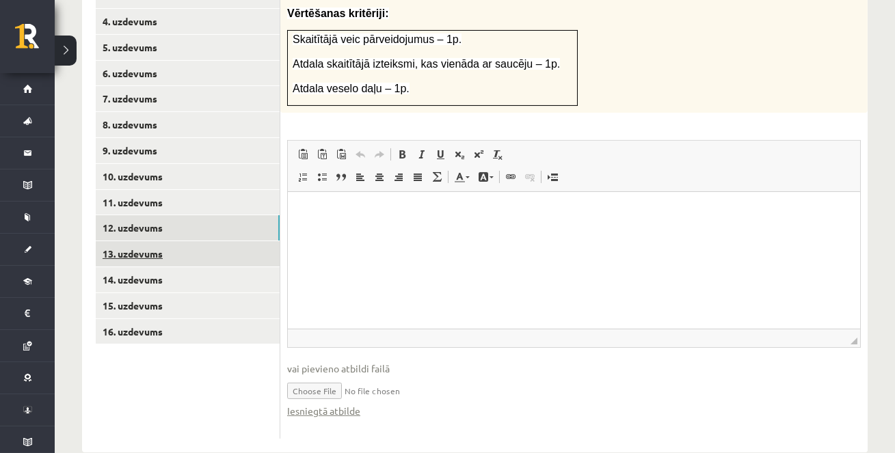
click at [129, 249] on link "13. uzdevums" at bounding box center [188, 253] width 184 height 25
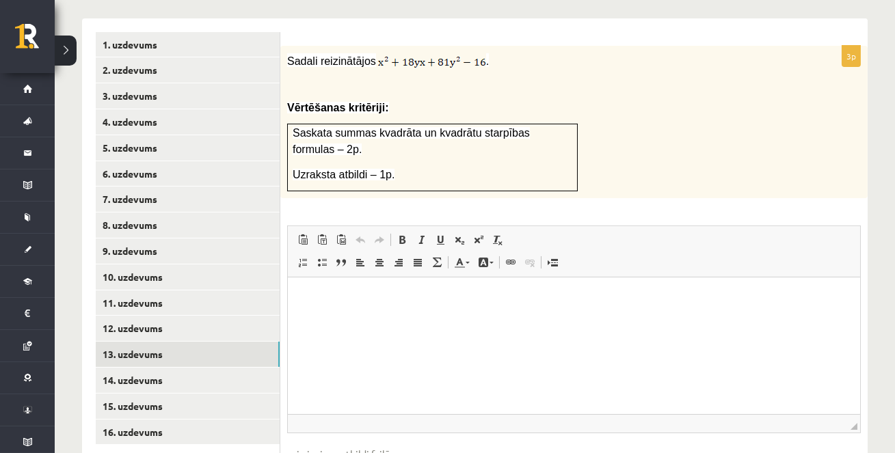
scroll to position [597, 0]
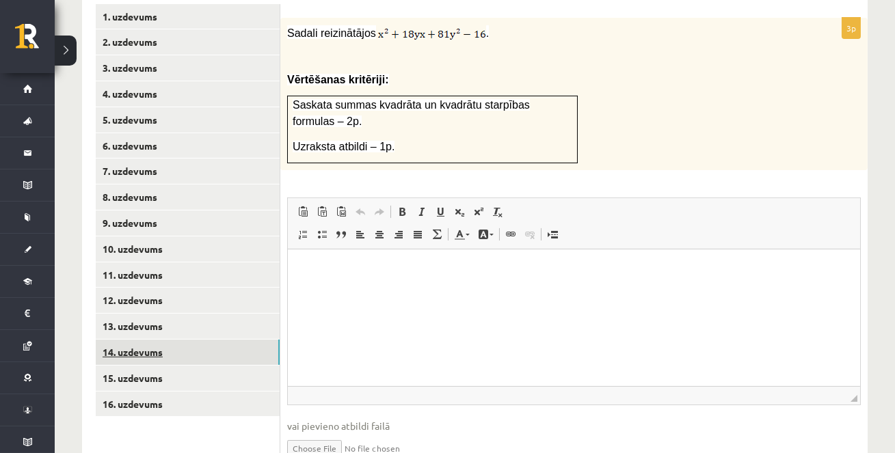
click at [180, 344] on link "14. uzdevums" at bounding box center [188, 352] width 184 height 25
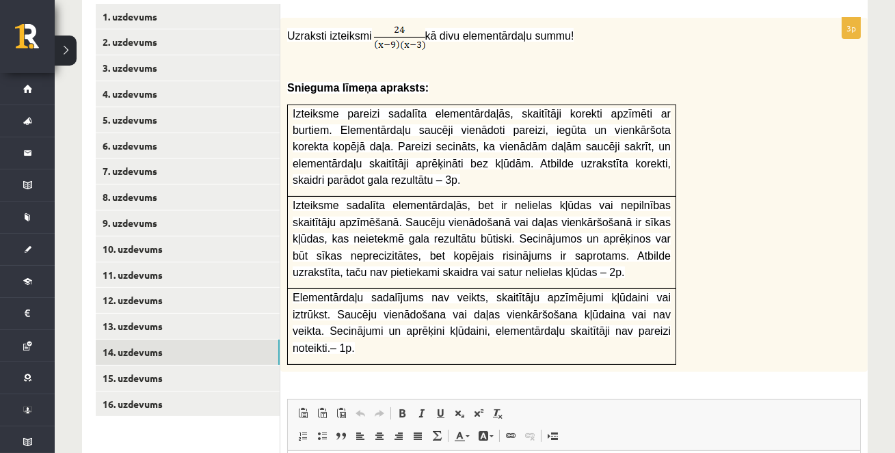
scroll to position [0, 0]
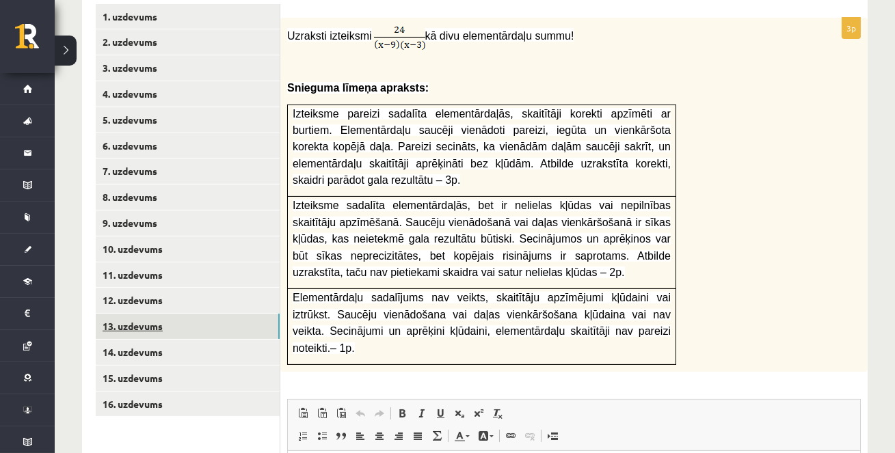
click at [202, 318] on link "13. uzdevums" at bounding box center [188, 326] width 184 height 25
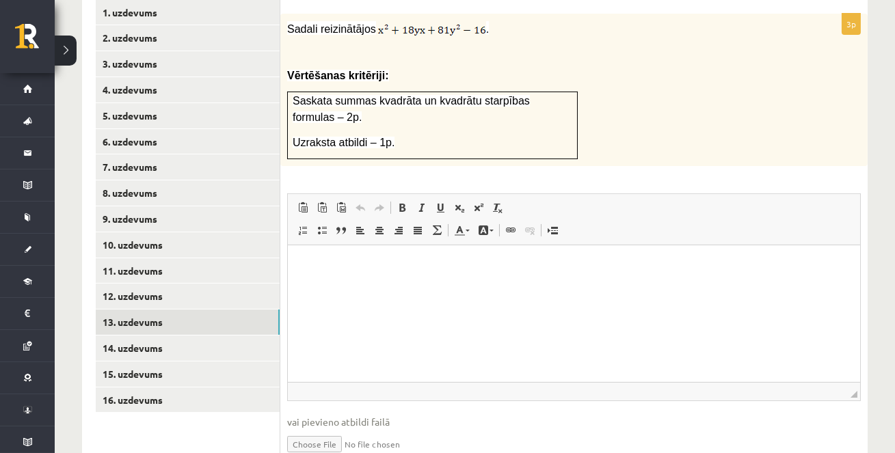
click at [311, 440] on input "file" at bounding box center [573, 443] width 573 height 28
type input "**********"
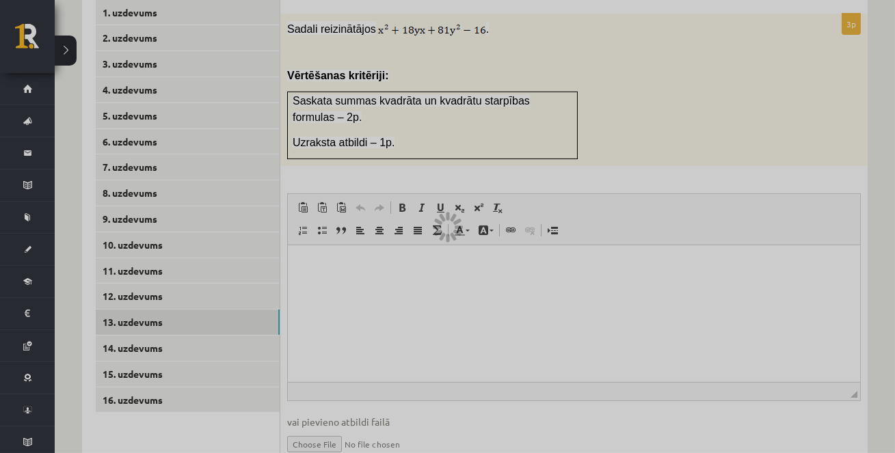
click at [340, 279] on div at bounding box center [447, 226] width 895 height 453
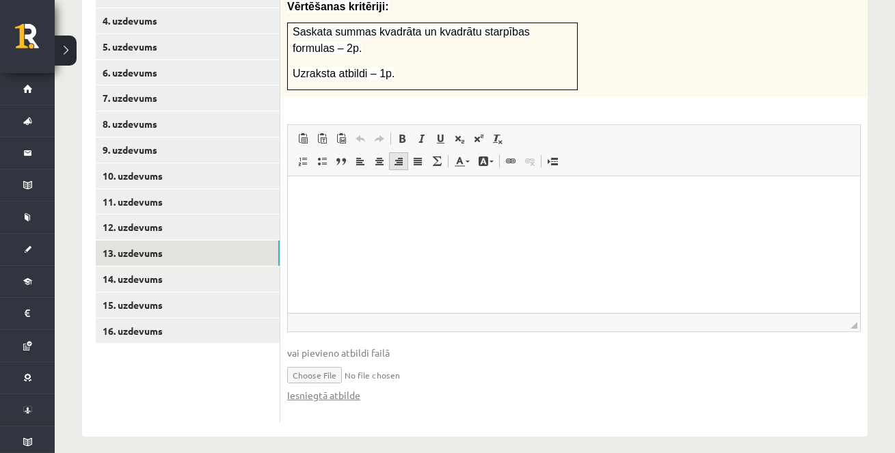
scroll to position [673, 0]
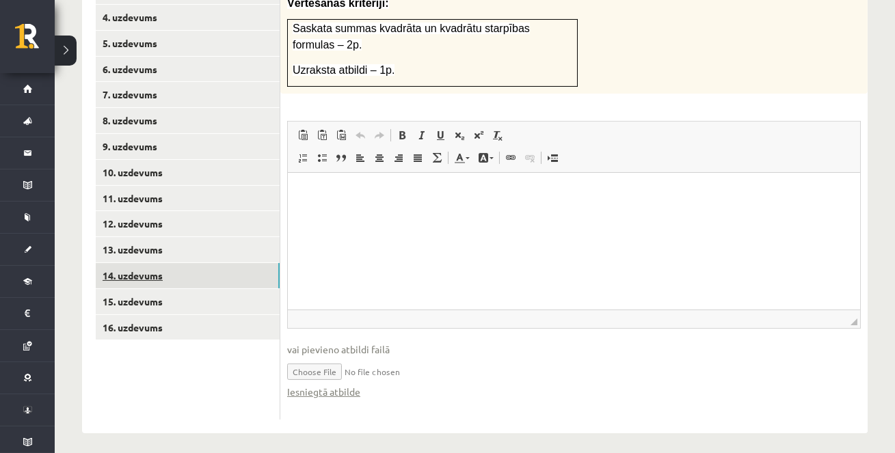
click at [189, 272] on link "14. uzdevums" at bounding box center [188, 275] width 184 height 25
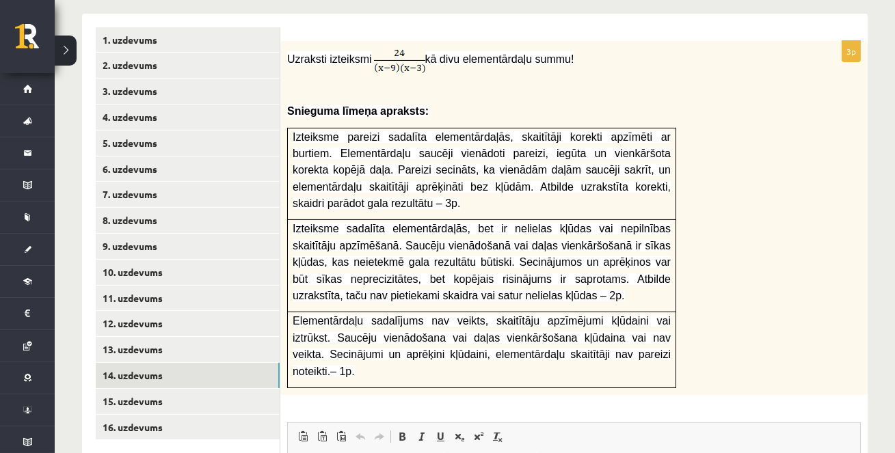
scroll to position [555, 0]
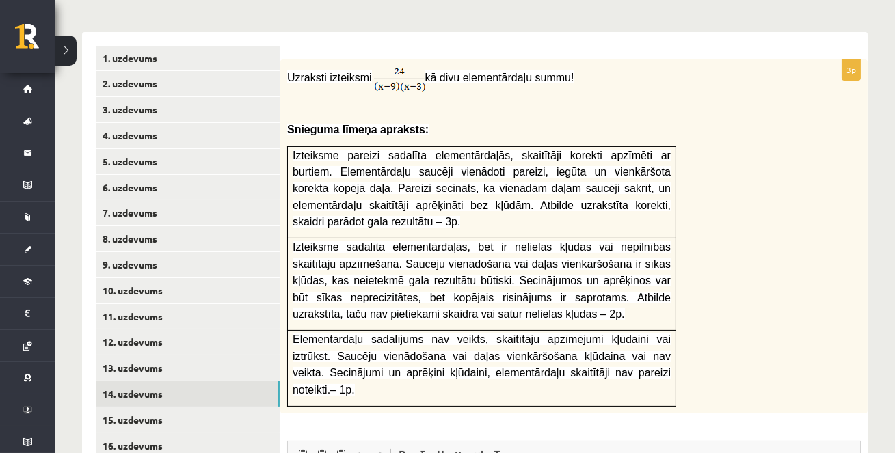
click at [851, 183] on div "Uzraksti izteiksmi kā divu elementārdaļu summu! Snieguma līmeņa apraksts: Iztei…" at bounding box center [573, 236] width 587 height 354
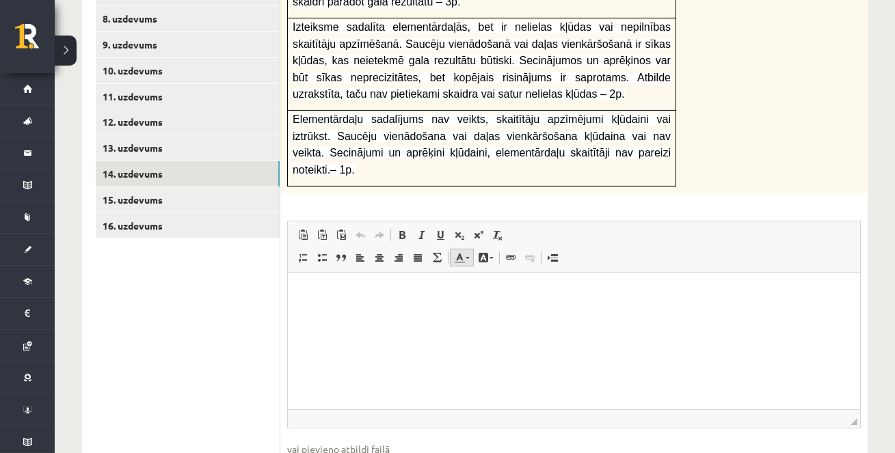
scroll to position [834, 0]
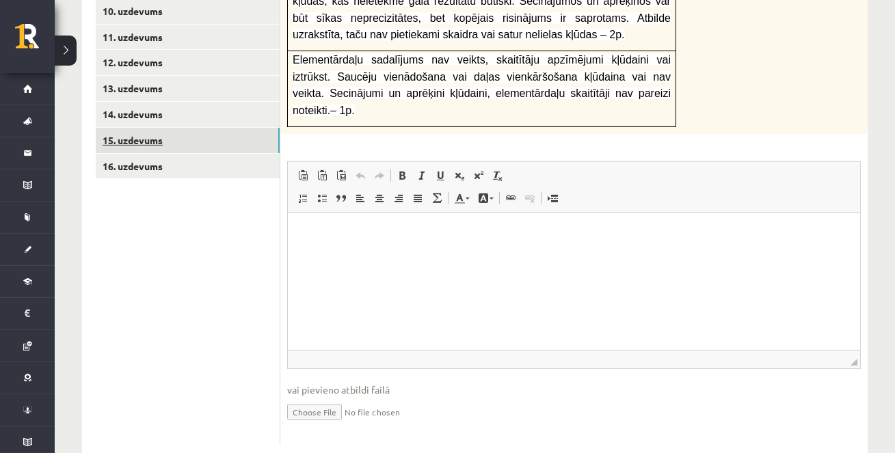
click at [206, 137] on link "15. uzdevums" at bounding box center [188, 140] width 184 height 25
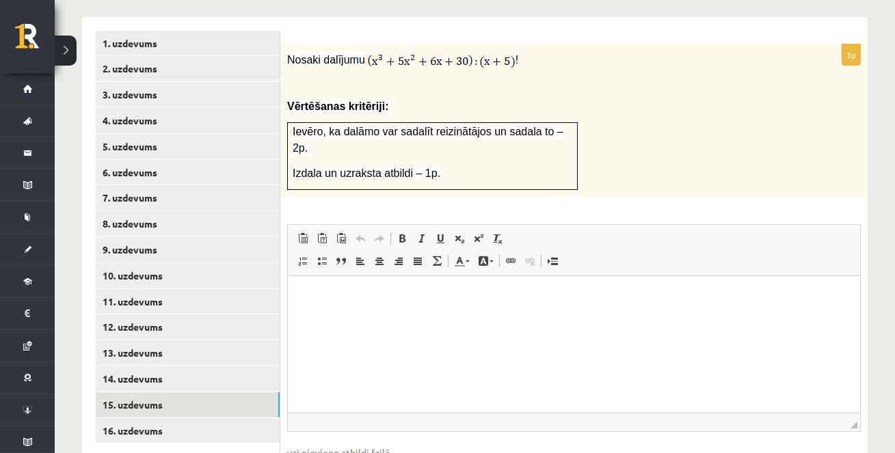
scroll to position [577, 0]
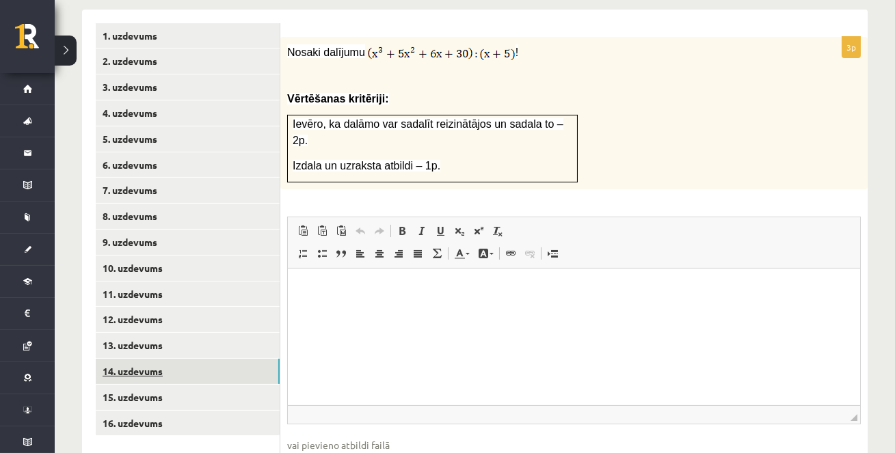
click at [211, 376] on link "14. uzdevums" at bounding box center [188, 371] width 184 height 25
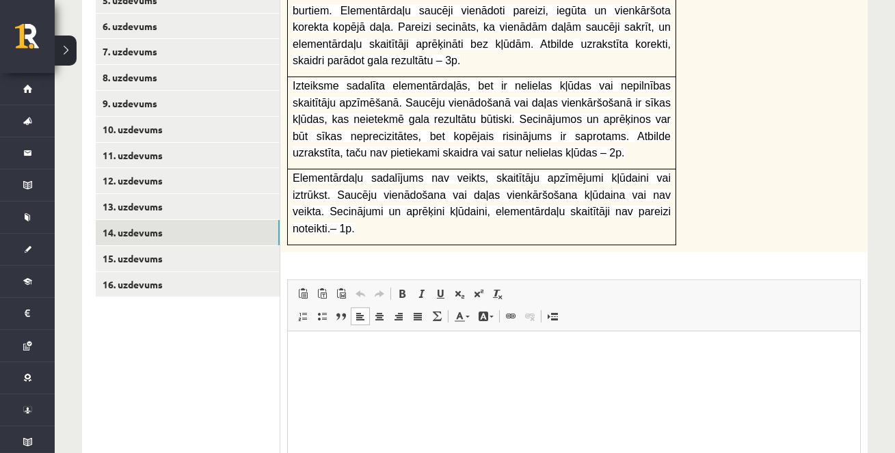
scroll to position [851, 0]
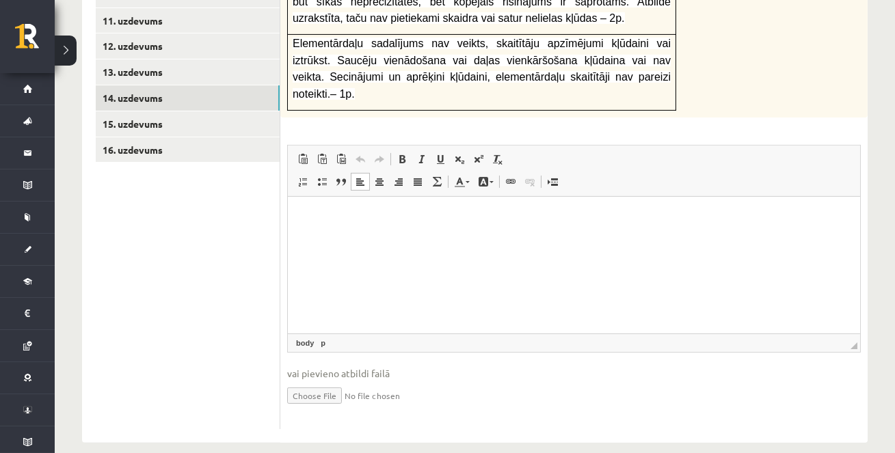
click at [309, 381] on input "file" at bounding box center [573, 395] width 573 height 28
type input "**********"
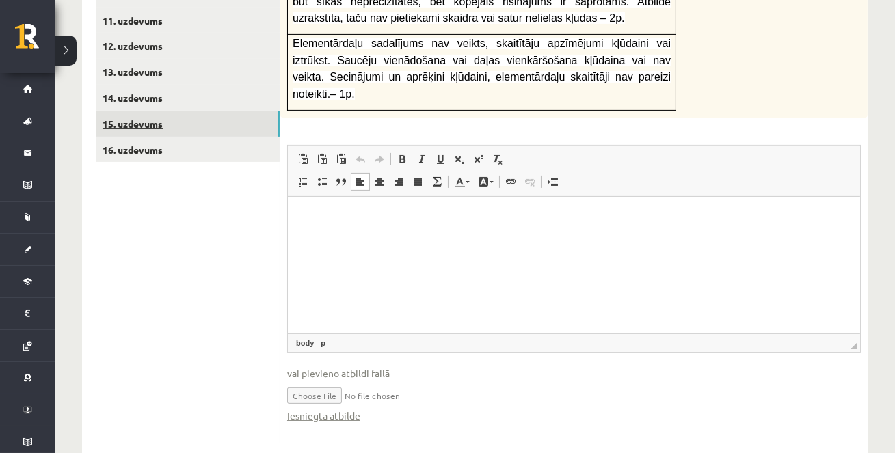
click at [170, 126] on link "15. uzdevums" at bounding box center [188, 123] width 184 height 25
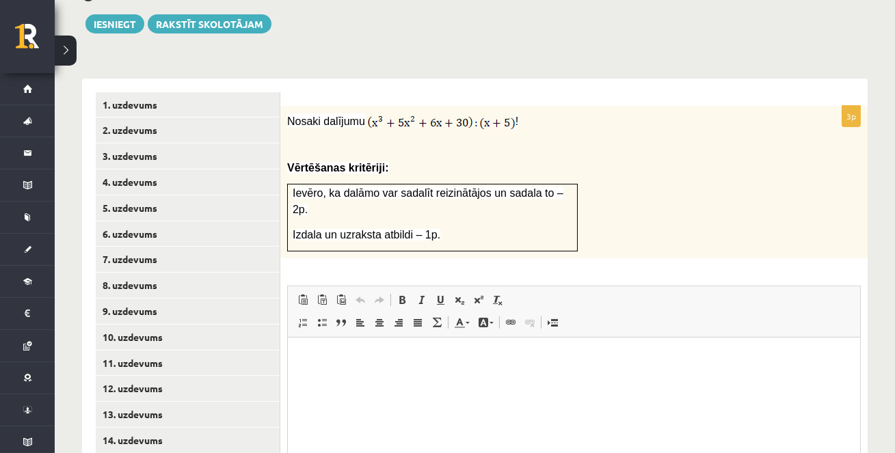
scroll to position [508, 0]
click at [509, 218] on td "Ievēro, ka dalāmo var sadalīt reizinātājos un sadala to – 2p. Izdala un uzrakst…" at bounding box center [433, 218] width 290 height 67
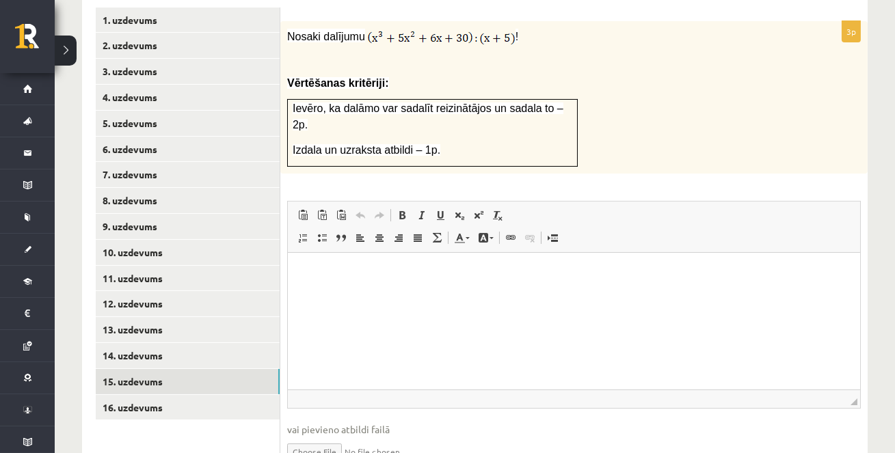
scroll to position [660, 0]
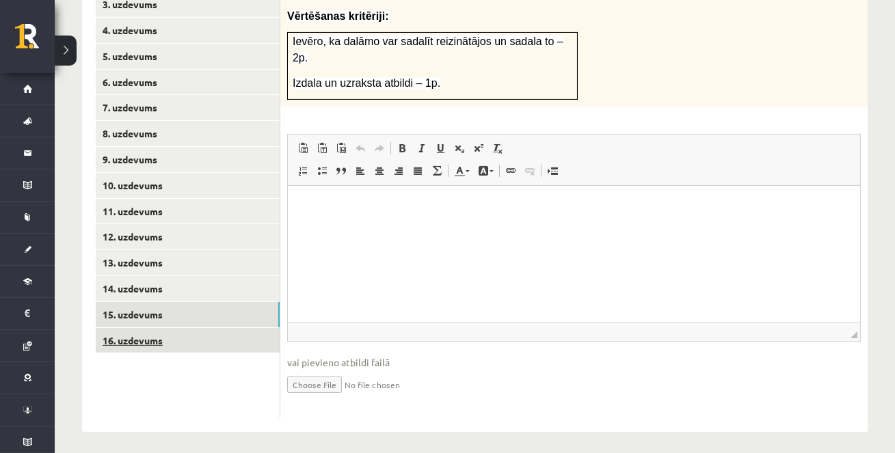
click at [238, 335] on link "16. uzdevums" at bounding box center [188, 340] width 184 height 25
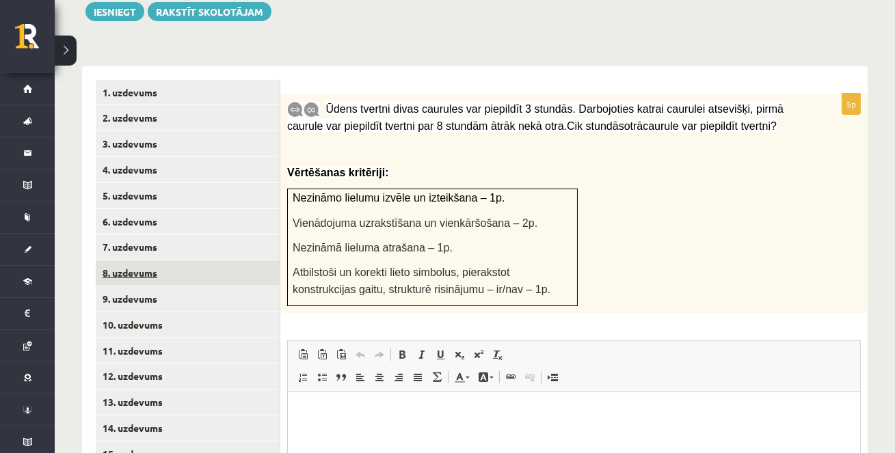
scroll to position [724, 0]
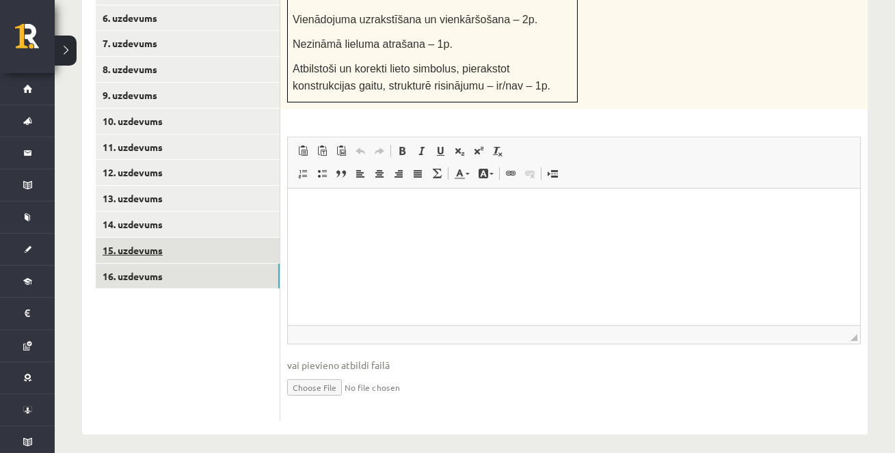
click at [165, 249] on link "15. uzdevums" at bounding box center [188, 250] width 184 height 25
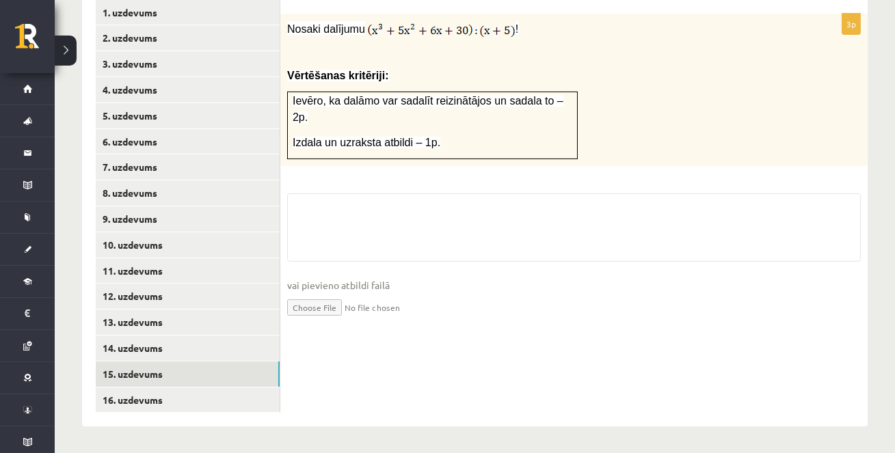
click at [329, 303] on input "file" at bounding box center [573, 306] width 573 height 28
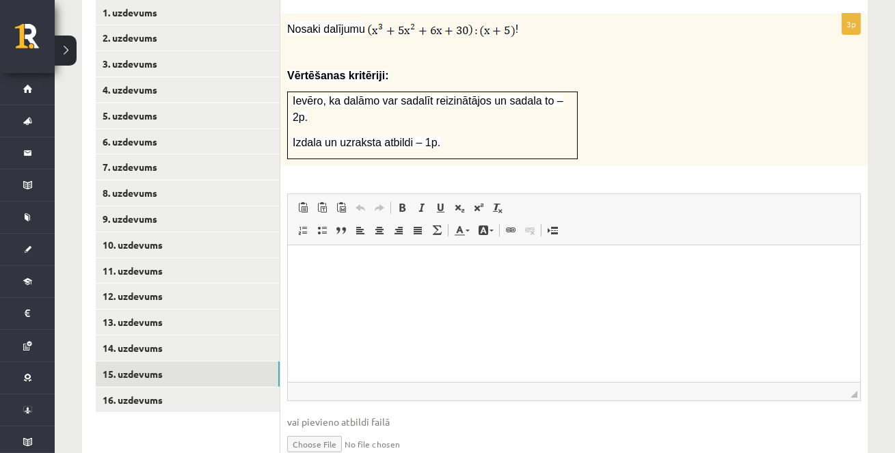
scroll to position [0, 0]
type input "**********"
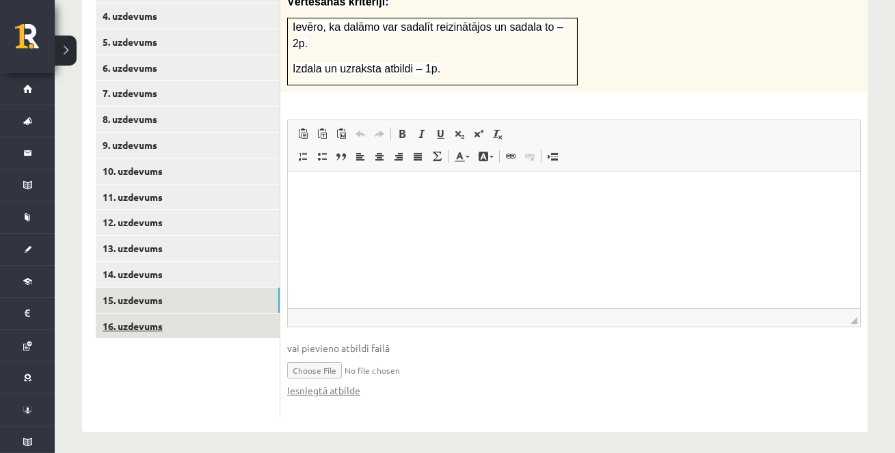
click at [185, 323] on link "16. uzdevums" at bounding box center [188, 326] width 184 height 25
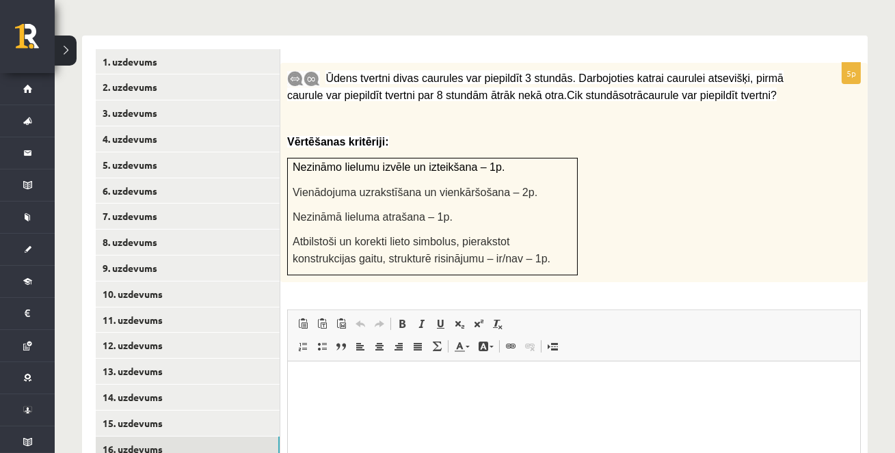
scroll to position [0, 0]
click at [739, 339] on span "Editor toolbars Paste Keyboard shortcut Command+V Paste as plain text Keyboard …" at bounding box center [574, 335] width 572 height 51
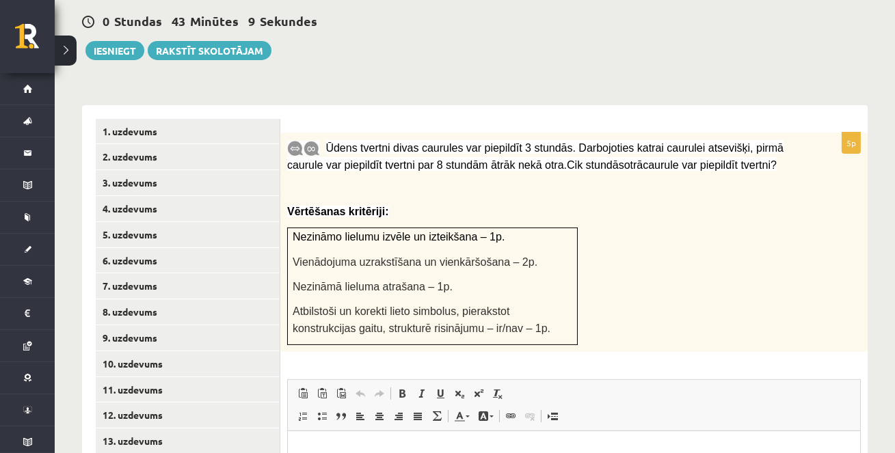
scroll to position [478, 0]
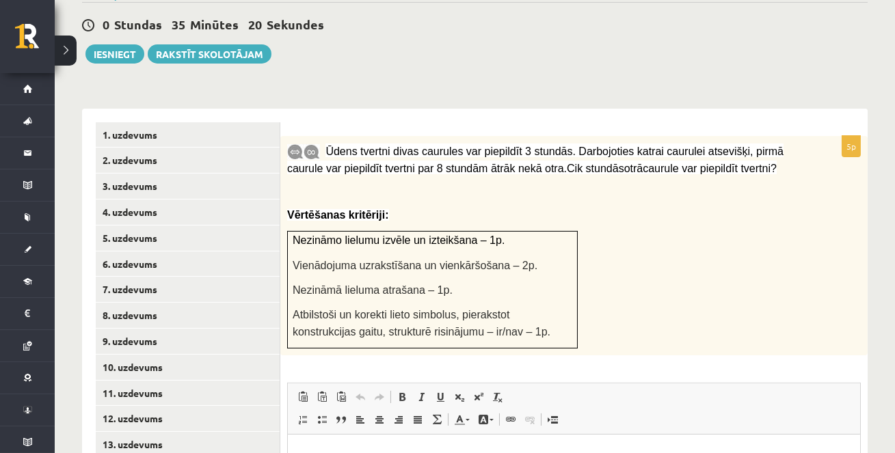
click at [831, 284] on div "Ūdens tvertni divas caurules var piepildīt 3 stundās. Darbojoties katrai caurul…" at bounding box center [573, 246] width 587 height 220
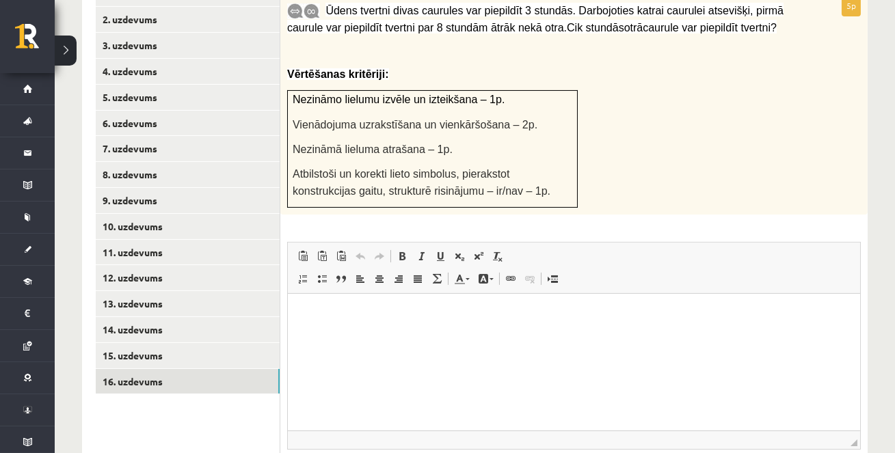
scroll to position [724, 0]
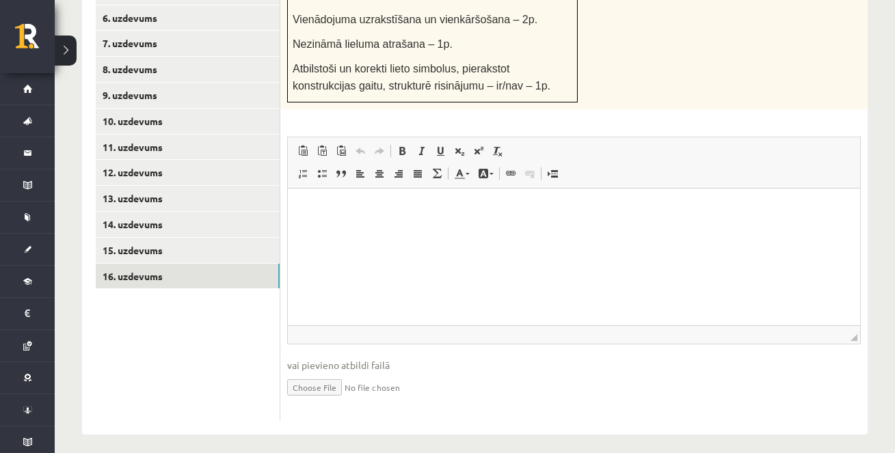
click at [329, 380] on input "file" at bounding box center [573, 386] width 573 height 28
type input "**********"
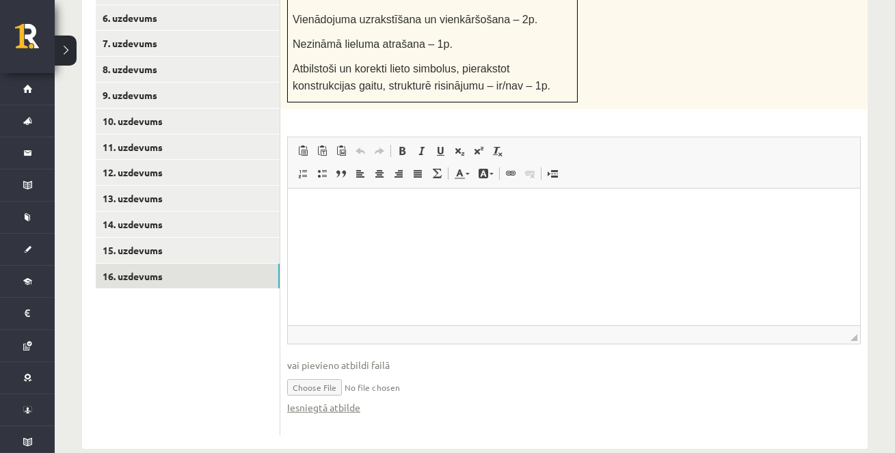
click at [325, 377] on input "file" at bounding box center [573, 386] width 573 height 28
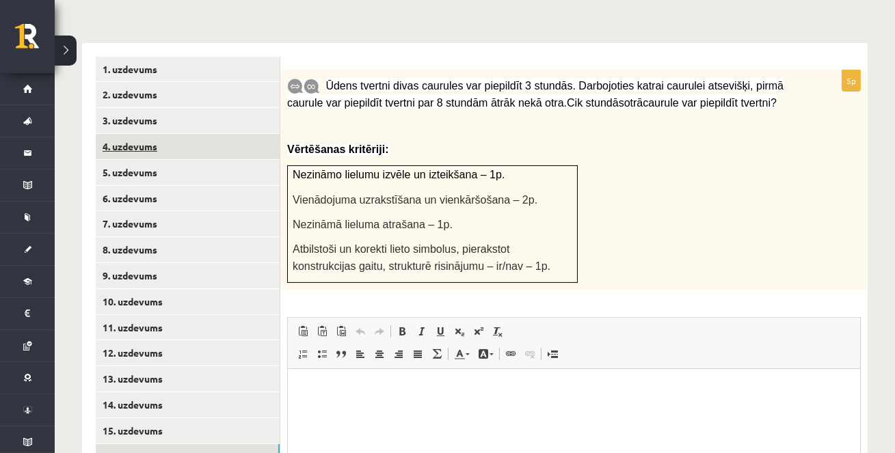
scroll to position [562, 0]
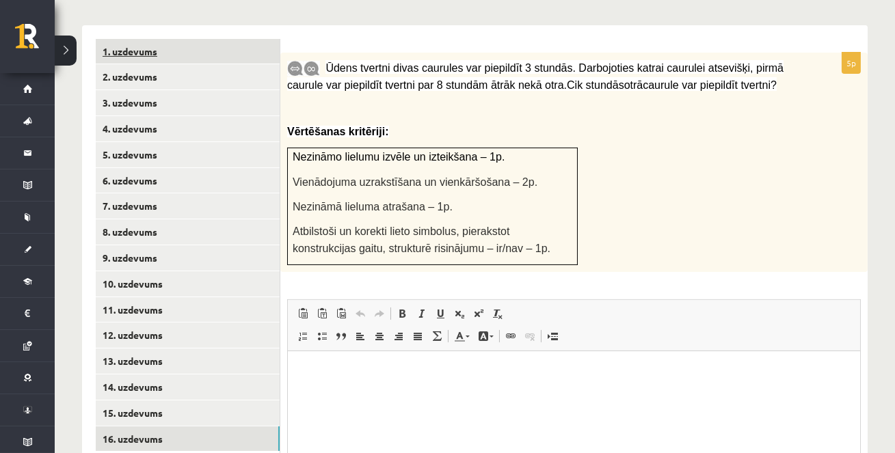
click at [202, 47] on link "1. uzdevums" at bounding box center [188, 51] width 184 height 25
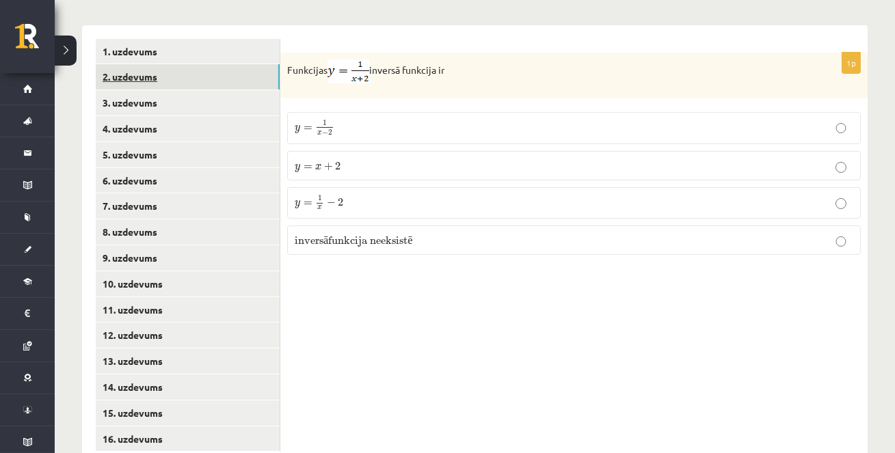
click at [159, 72] on link "2. uzdevums" at bounding box center [188, 76] width 184 height 25
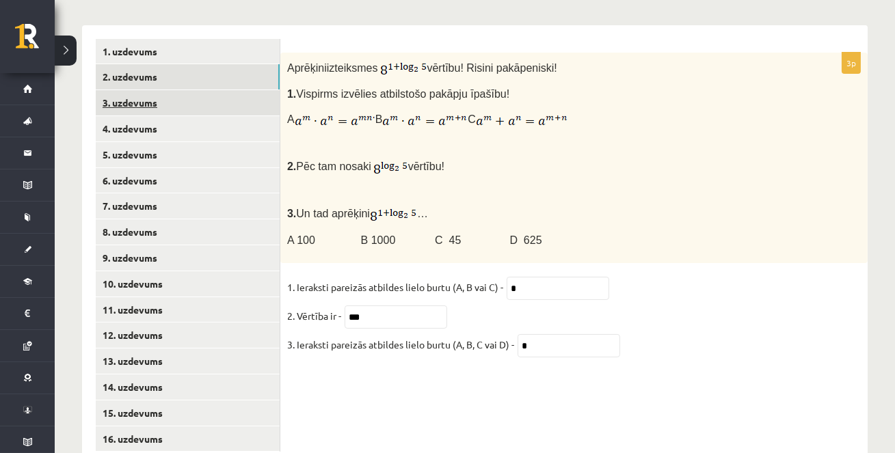
click at [157, 100] on link "3. uzdevums" at bounding box center [188, 102] width 184 height 25
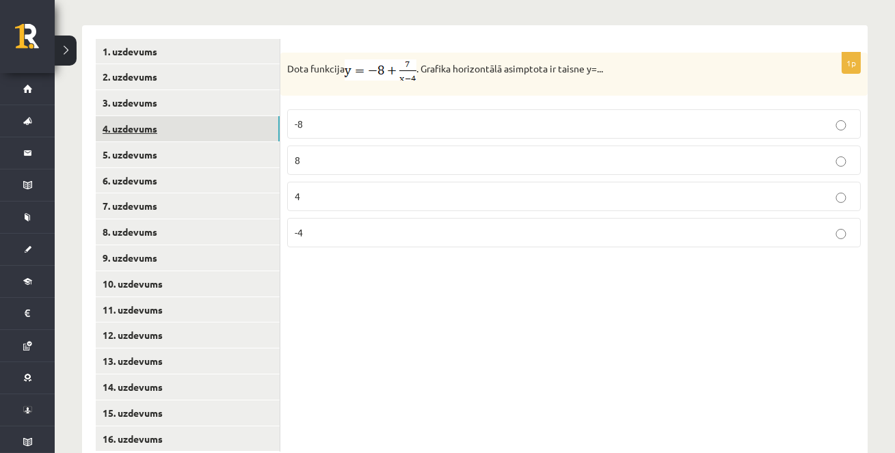
click at [158, 126] on link "4. uzdevums" at bounding box center [188, 128] width 184 height 25
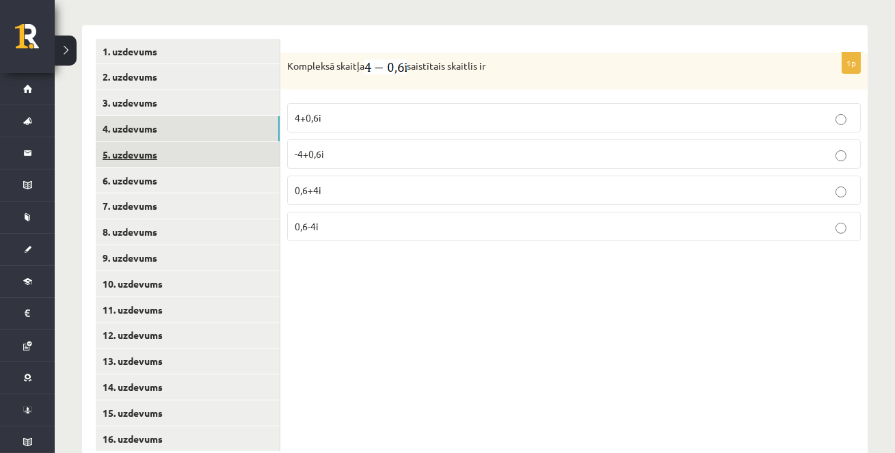
click at [158, 150] on link "5. uzdevums" at bounding box center [188, 154] width 184 height 25
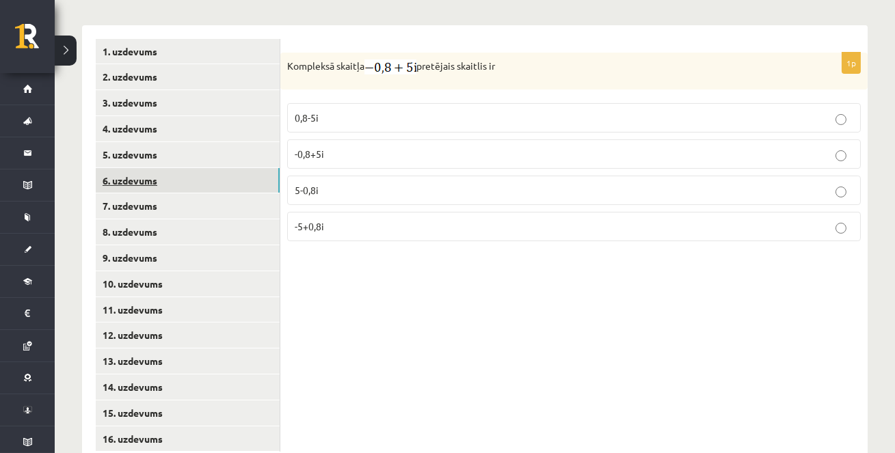
click at [161, 175] on link "6. uzdevums" at bounding box center [188, 180] width 184 height 25
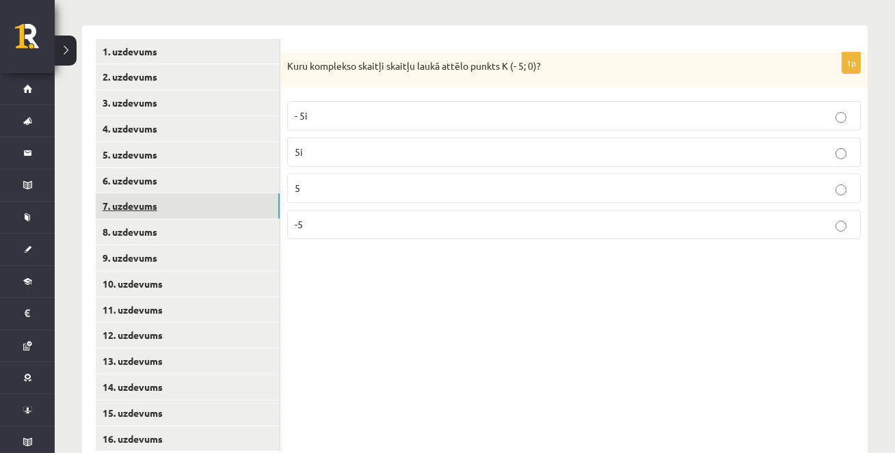
click at [163, 205] on link "7. uzdevums" at bounding box center [188, 205] width 184 height 25
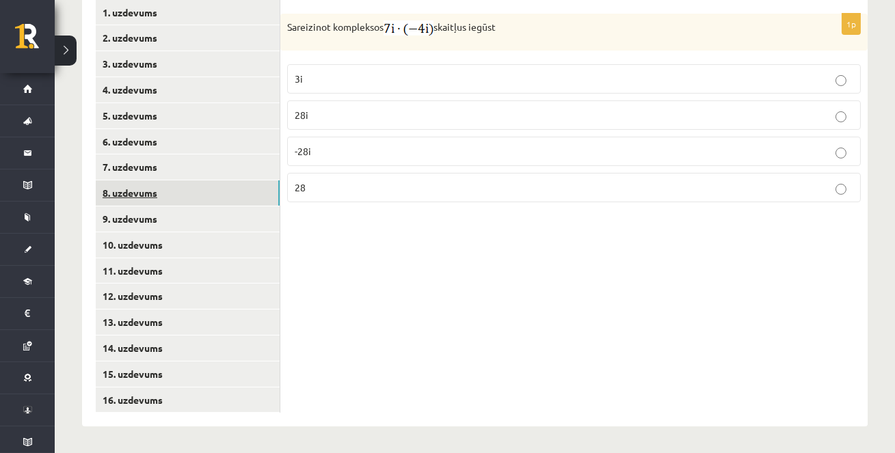
click at [165, 192] on link "8. uzdevums" at bounding box center [188, 192] width 184 height 25
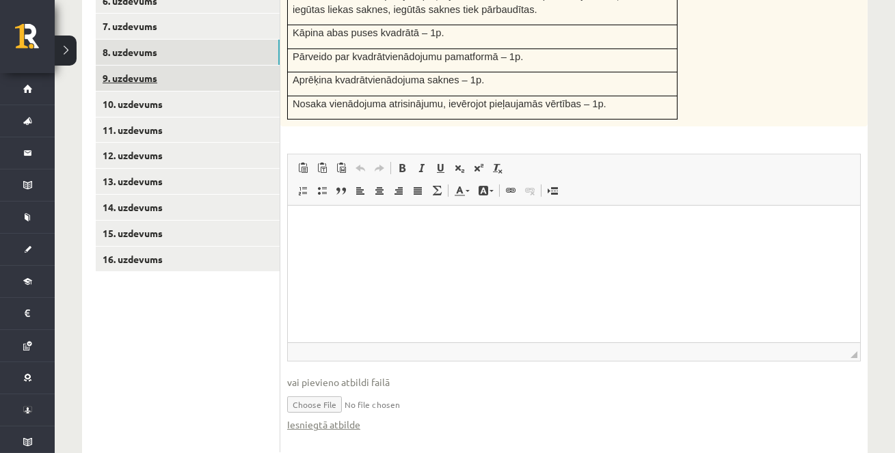
scroll to position [741, 0]
click at [171, 77] on link "9. uzdevums" at bounding box center [188, 78] width 184 height 25
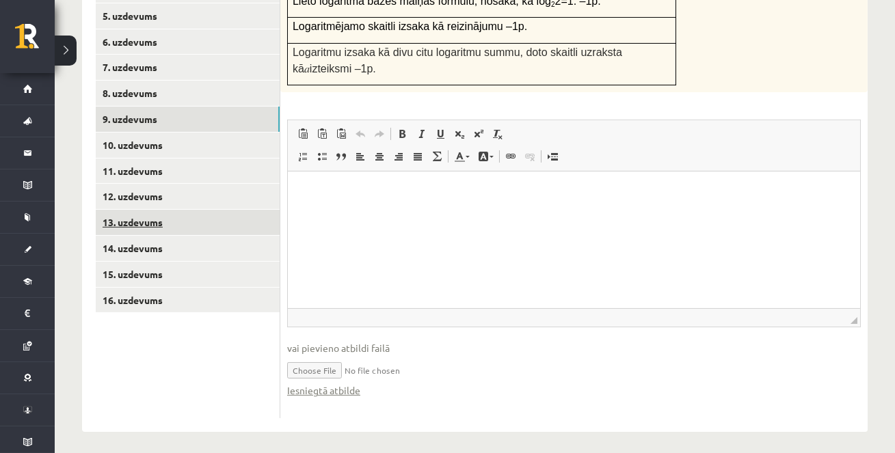
scroll to position [0, 0]
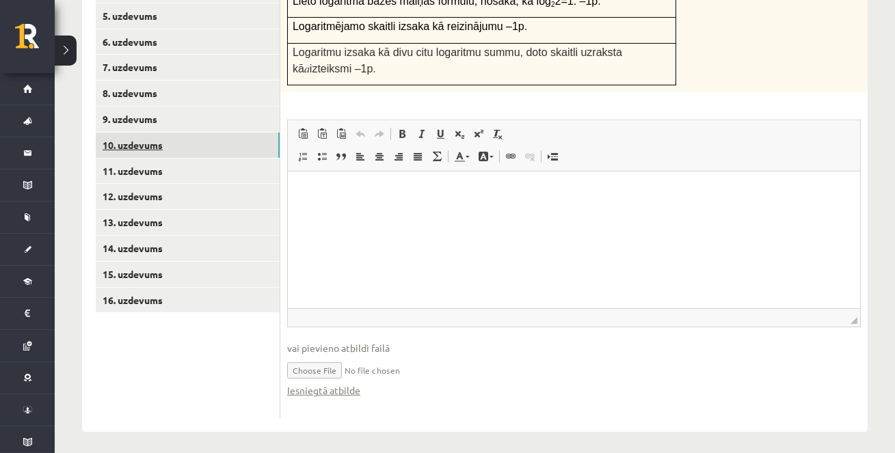
click at [176, 147] on link "10. uzdevums" at bounding box center [188, 145] width 184 height 25
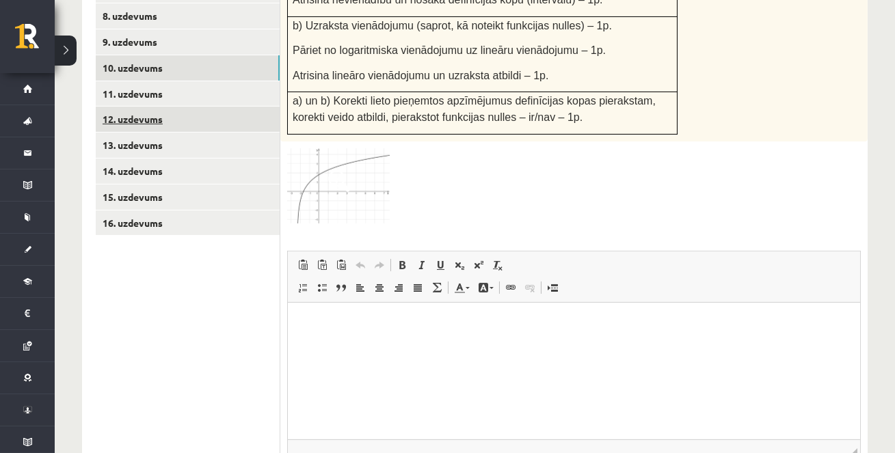
scroll to position [778, 0]
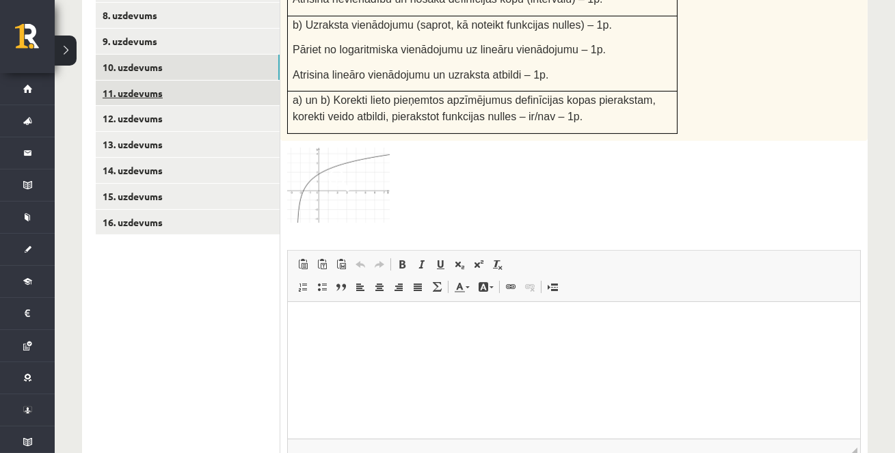
click at [186, 100] on link "11. uzdevums" at bounding box center [188, 93] width 184 height 25
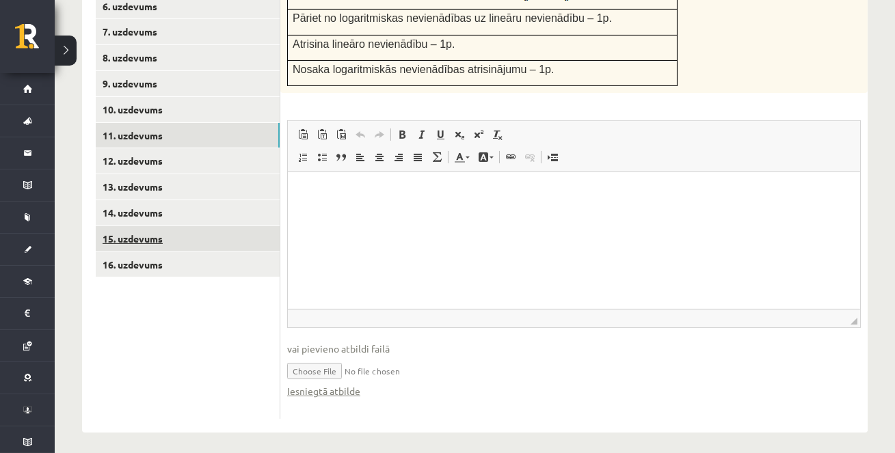
scroll to position [0, 0]
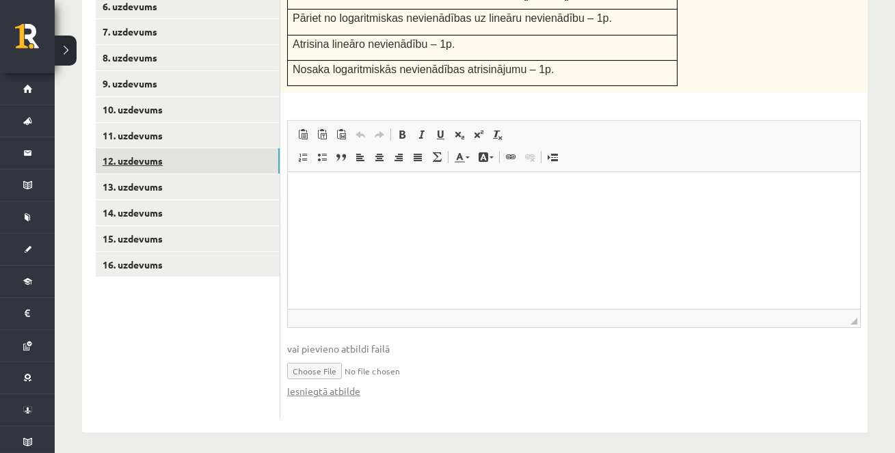
click at [170, 161] on link "12. uzdevums" at bounding box center [188, 160] width 184 height 25
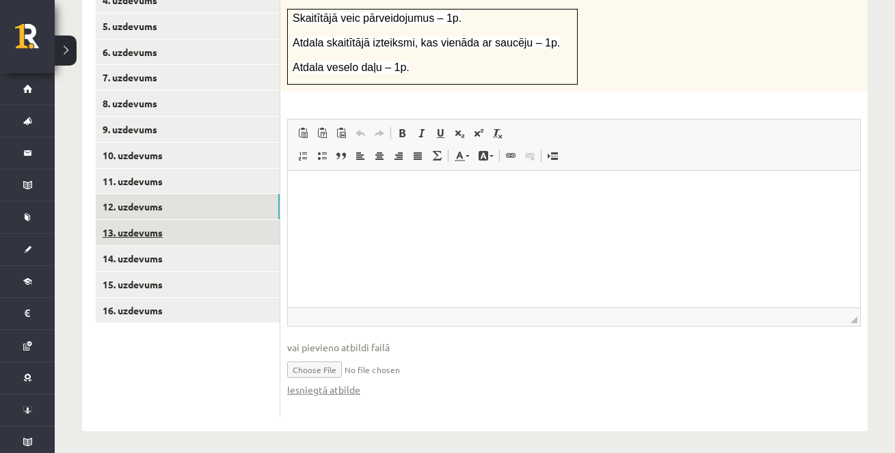
click at [172, 227] on link "13. uzdevums" at bounding box center [188, 232] width 184 height 25
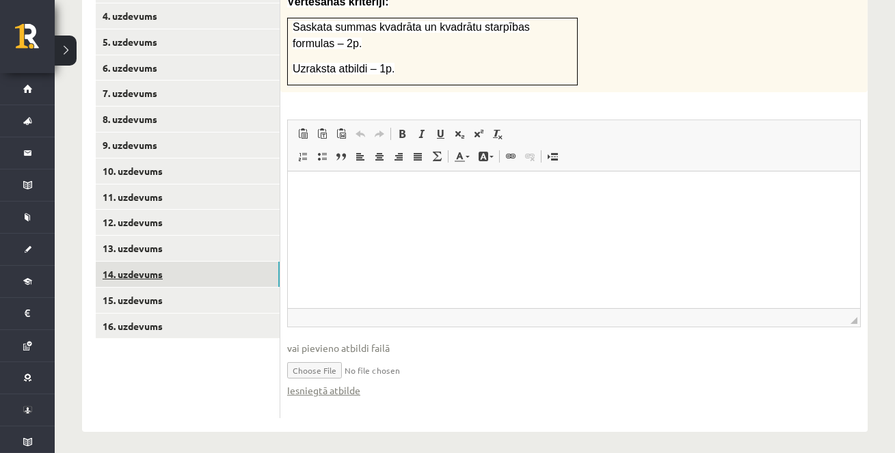
click at [173, 278] on link "14. uzdevums" at bounding box center [188, 274] width 184 height 25
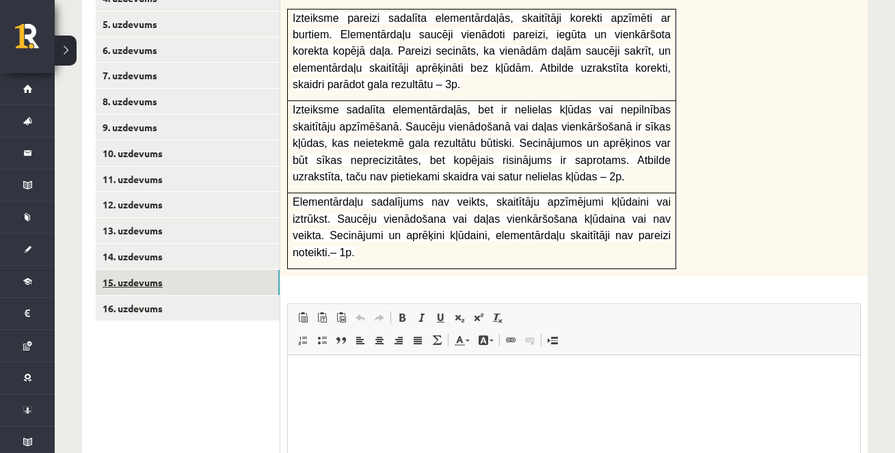
click at [172, 285] on link "15. uzdevums" at bounding box center [188, 282] width 184 height 25
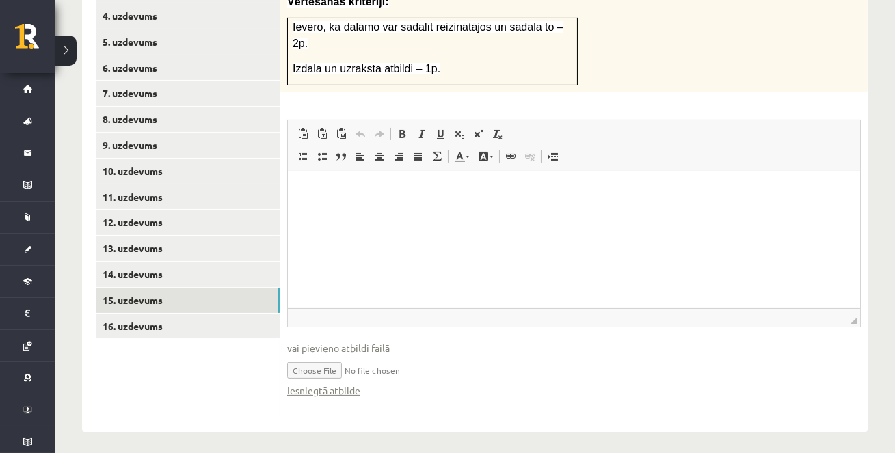
click at [163, 395] on ul "1. uzdevums 2. uzdevums 3. uzdevums 4. uzdevums 5. uzdevums 6. uzdevums 7. uzde…" at bounding box center [188, 172] width 185 height 493
click at [174, 327] on link "16. uzdevums" at bounding box center [188, 326] width 184 height 25
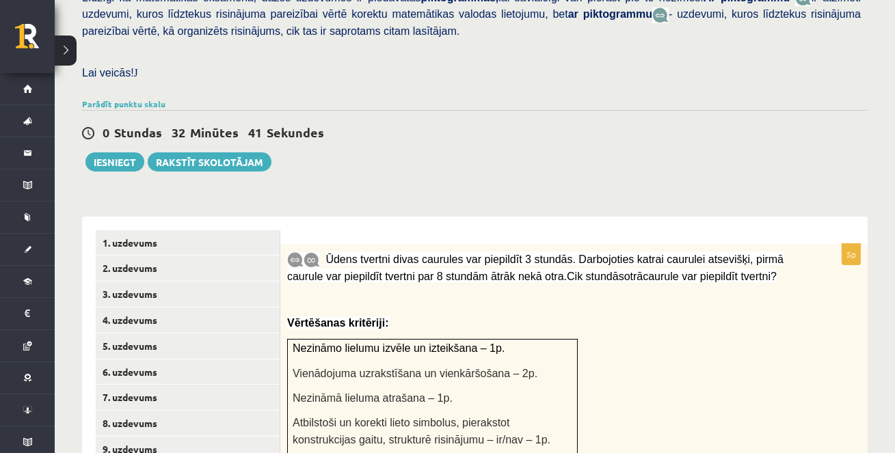
scroll to position [331, 0]
